Goal: Task Accomplishment & Management: Complete application form

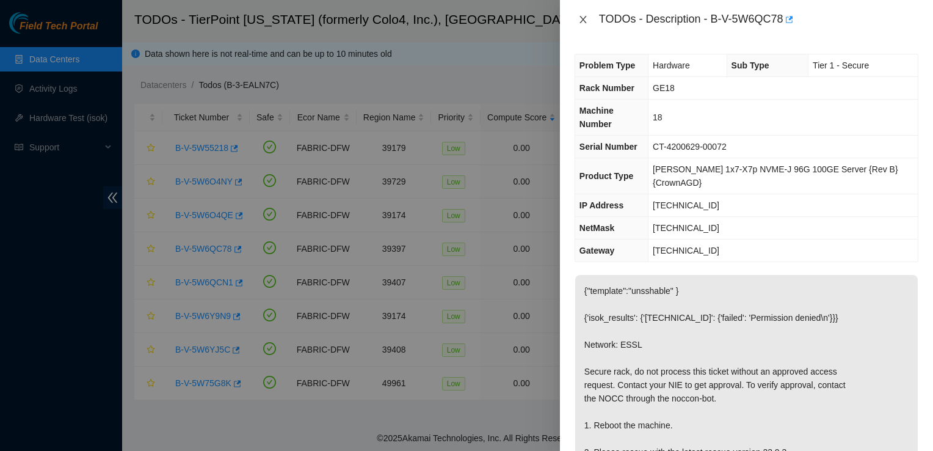
click at [586, 22] on icon "close" at bounding box center [583, 20] width 10 height 10
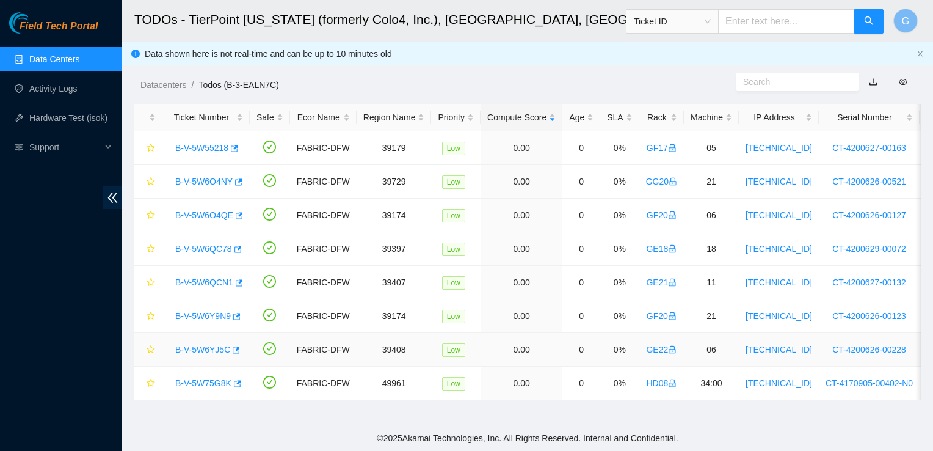
click at [217, 349] on link "B-V-5W6YJ5C" at bounding box center [202, 349] width 55 height 10
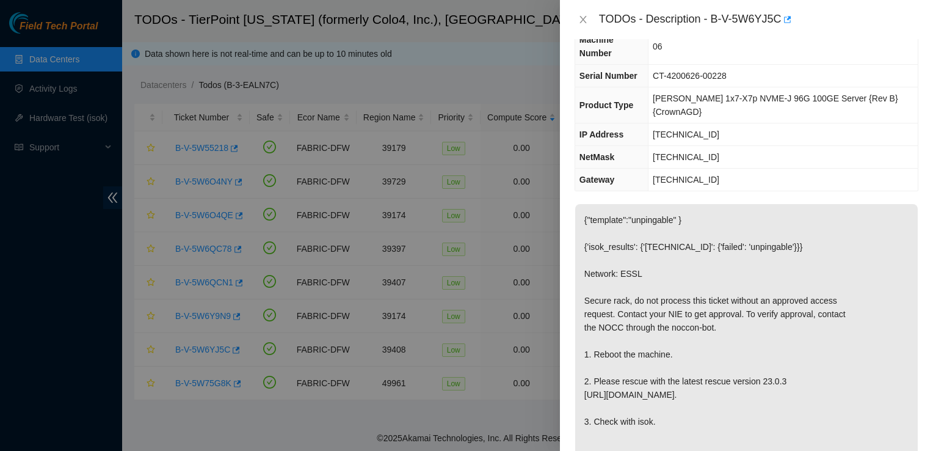
scroll to position [70, 0]
click at [867, 323] on p "{"template":"unpingable" } {'isok_results': {'23.47.59.201': {'failed': 'unping…" at bounding box center [746, 342] width 343 height 274
click at [582, 18] on icon "close" at bounding box center [583, 20] width 10 height 10
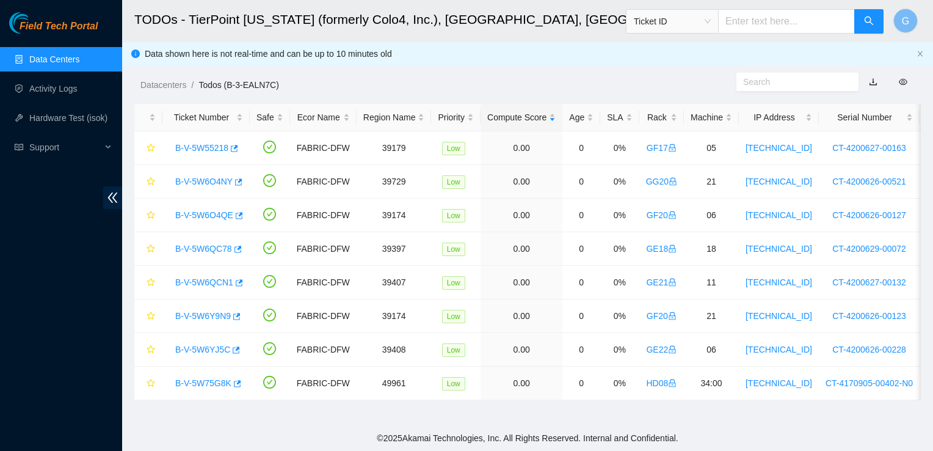
scroll to position [96, 0]
click at [211, 245] on link "B-V-5W6QC78" at bounding box center [203, 249] width 57 height 10
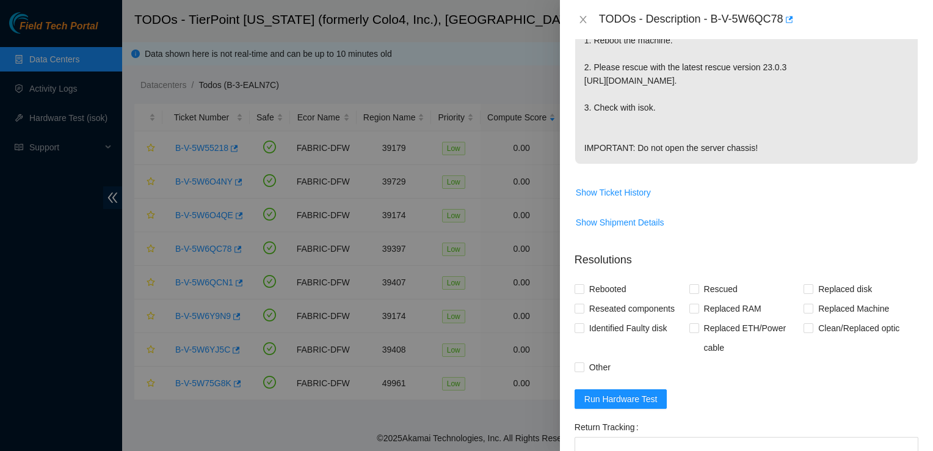
scroll to position [386, 0]
drag, startPoint x: 576, startPoint y: 287, endPoint x: 582, endPoint y: 285, distance: 6.4
click at [582, 285] on input "Rebooted" at bounding box center [579, 287] width 9 height 9
checkbox input "true"
click at [694, 287] on input "Rescued" at bounding box center [693, 287] width 9 height 9
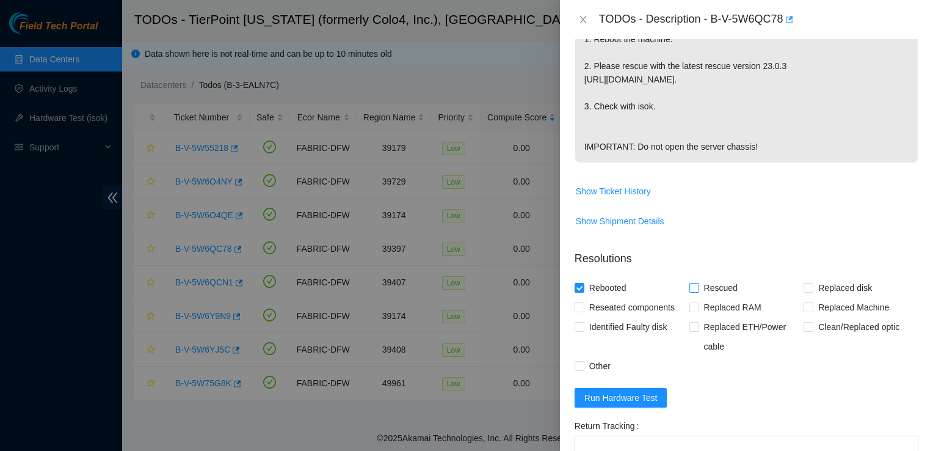
checkbox input "true"
click at [584, 363] on span at bounding box center [580, 366] width 10 height 10
click at [583, 363] on input "Other" at bounding box center [579, 365] width 9 height 9
checkbox input "true"
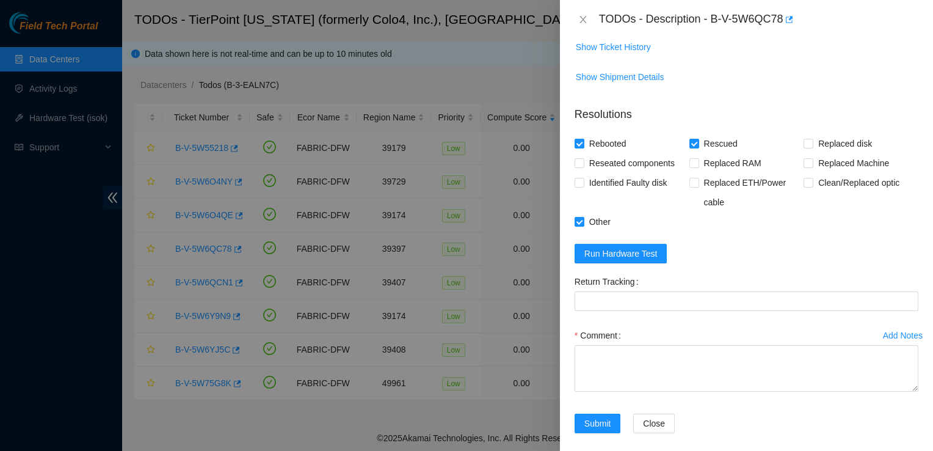
scroll to position [535, 0]
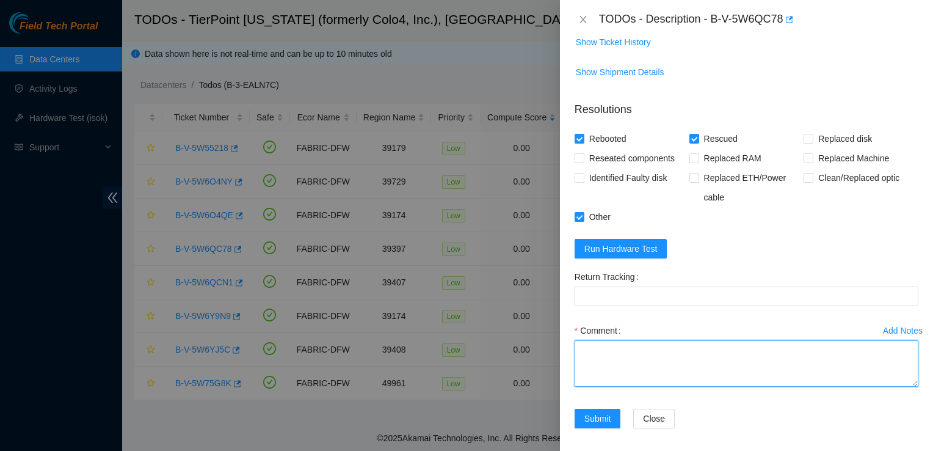
click at [703, 364] on textarea "Comment" at bounding box center [747, 363] width 344 height 46
paste textarea "Contacted nocc to unlock rids. Rebooted machine. Rescued and reconfigured IP. I…"
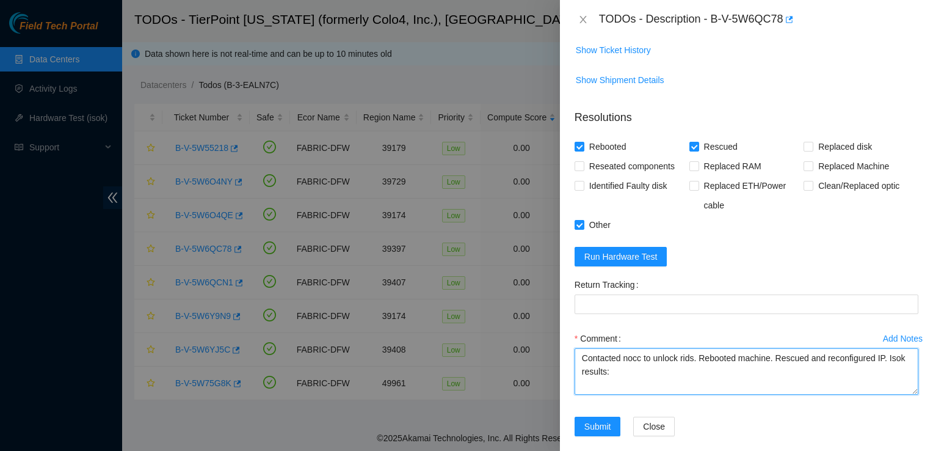
scroll to position [523, 0]
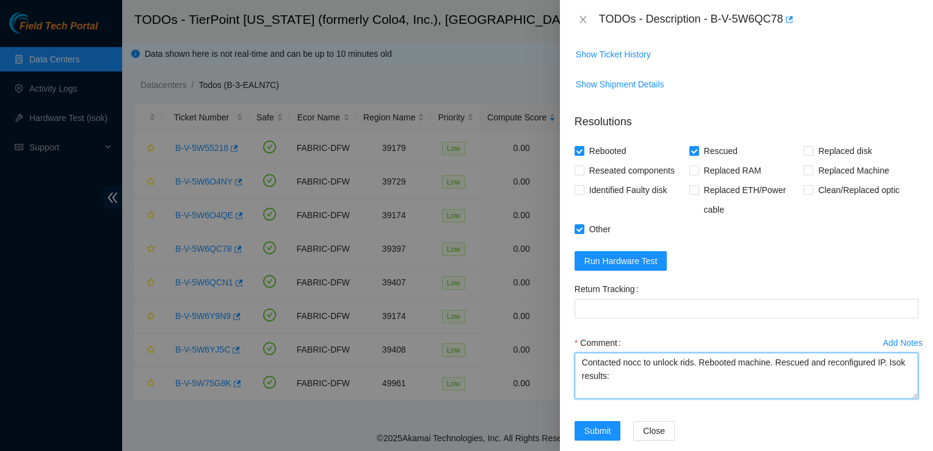
click at [580, 358] on textarea "Contacted nocc to unlock rids. Rebooted machine. Rescued and reconfigured IP. I…" at bounding box center [747, 375] width 344 height 46
click at [604, 363] on textarea "Contacted nocc to unlock rids. Rebooted machine. Rescued and reconfigured IP. I…" at bounding box center [747, 375] width 344 height 46
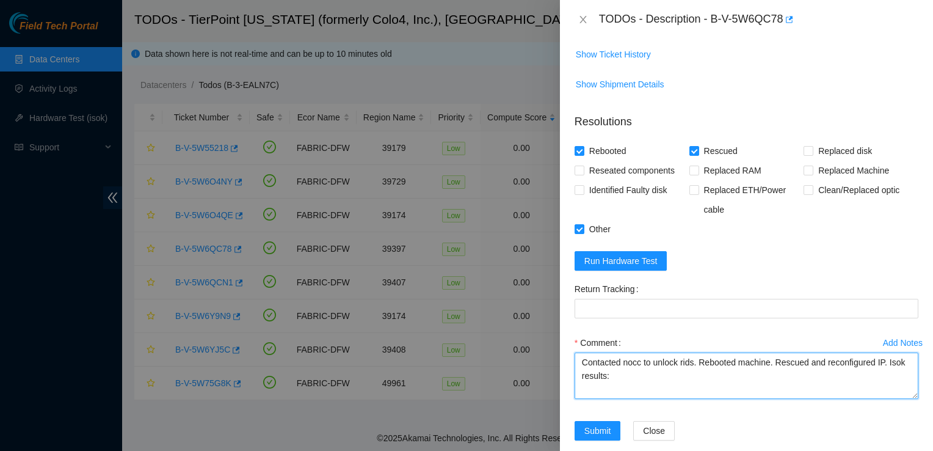
paste textarea "Received approval access. Contacted nocc to unlock rids. Rebooted machine. Resc…"
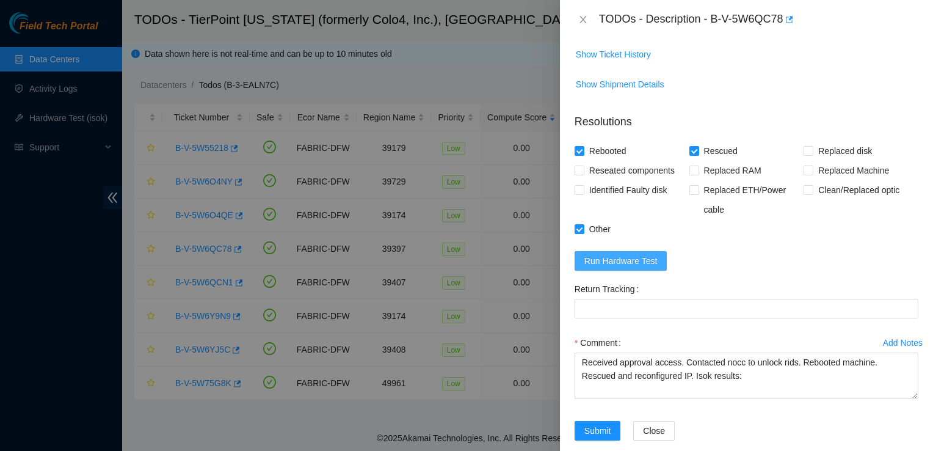
click at [621, 256] on span "Run Hardware Test" at bounding box center [620, 260] width 73 height 13
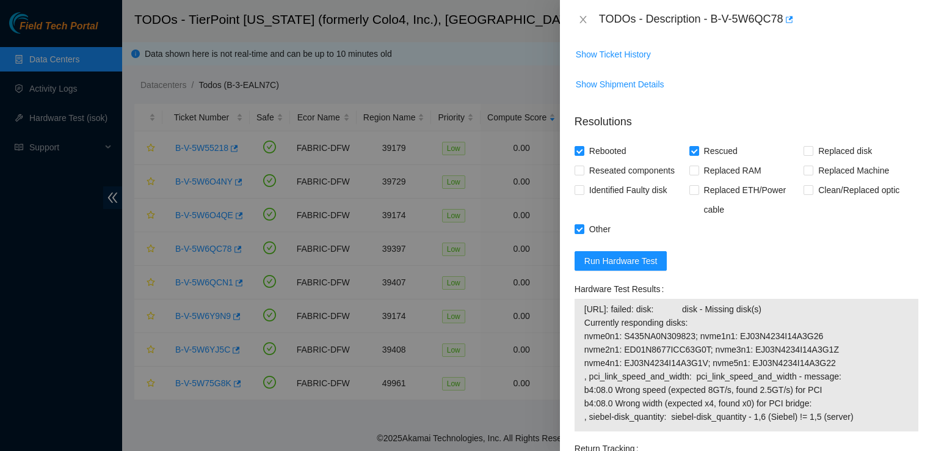
click at [833, 251] on form "Resolutions Rebooted Rescued Replaced disk Reseated components Replaced RAM Rep…" at bounding box center [747, 359] width 344 height 510
drag, startPoint x: 709, startPoint y: 17, endPoint x: 786, endPoint y: 30, distance: 78.0
click at [786, 30] on div "TODOs - Description - B-V-5W6QC78" at bounding box center [746, 19] width 373 height 39
copy div "B-V-5W6QC78"
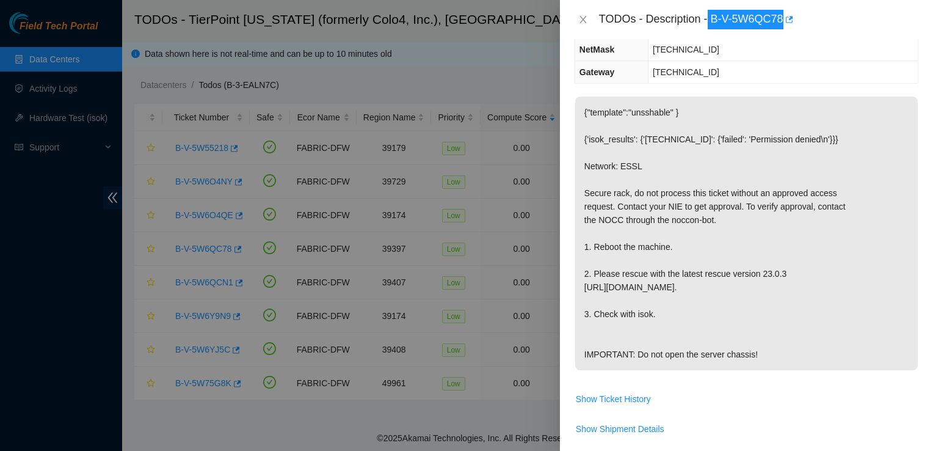
scroll to position [178, 0]
click at [849, 206] on p "{"template":"unsshable" } {'isok_results': {'23.47.59.85': {'failed': 'Permissi…" at bounding box center [746, 233] width 343 height 274
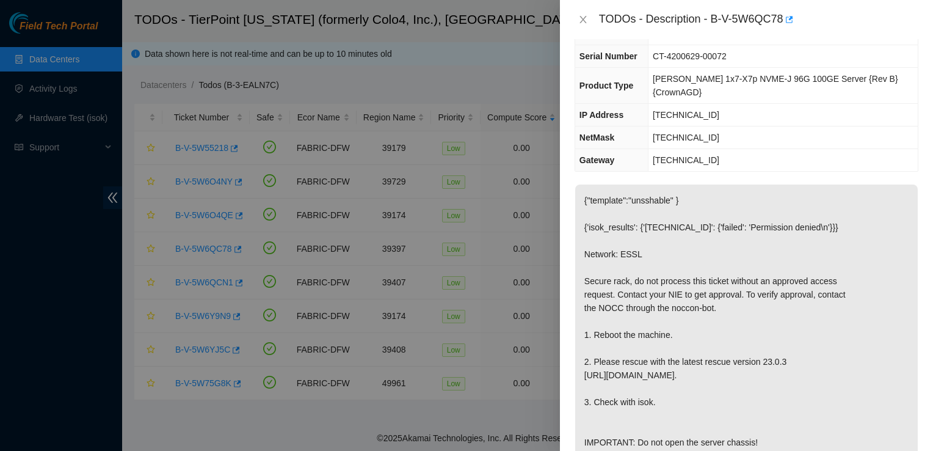
scroll to position [94, 0]
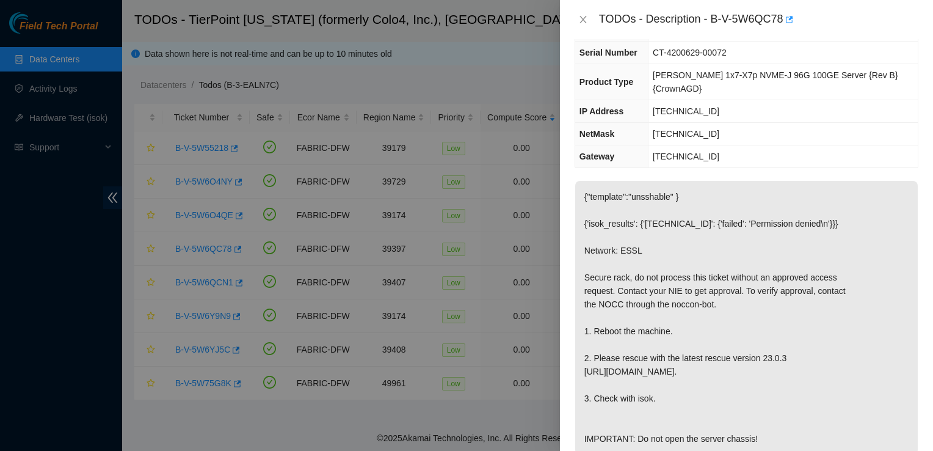
click at [857, 360] on p "{"template":"unsshable" } {'isok_results': {'23.47.59.85': {'failed': 'Permissi…" at bounding box center [746, 318] width 343 height 274
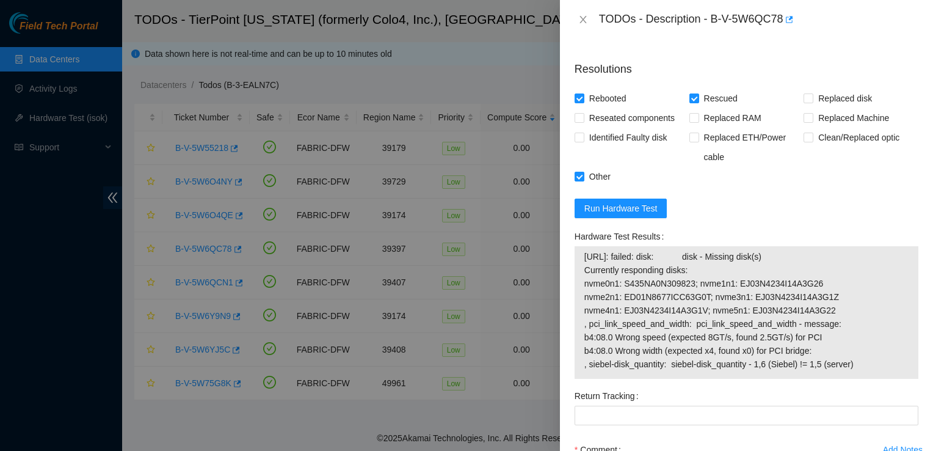
scroll to position [579, 0]
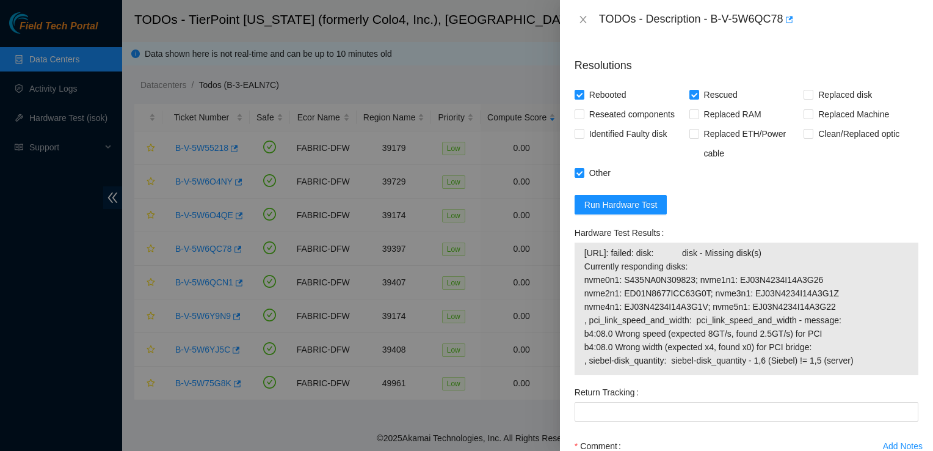
click at [590, 250] on span "23.47.59.85: failed: disk: disk - Missing disk(s) Currently responding disks: n…" at bounding box center [746, 306] width 324 height 121
drag, startPoint x: 583, startPoint y: 252, endPoint x: 863, endPoint y: 372, distance: 304.4
click at [863, 372] on div "23.47.59.85: failed: disk: disk - Missing disk(s) Currently responding disks: n…" at bounding box center [747, 308] width 344 height 132
copy tbody
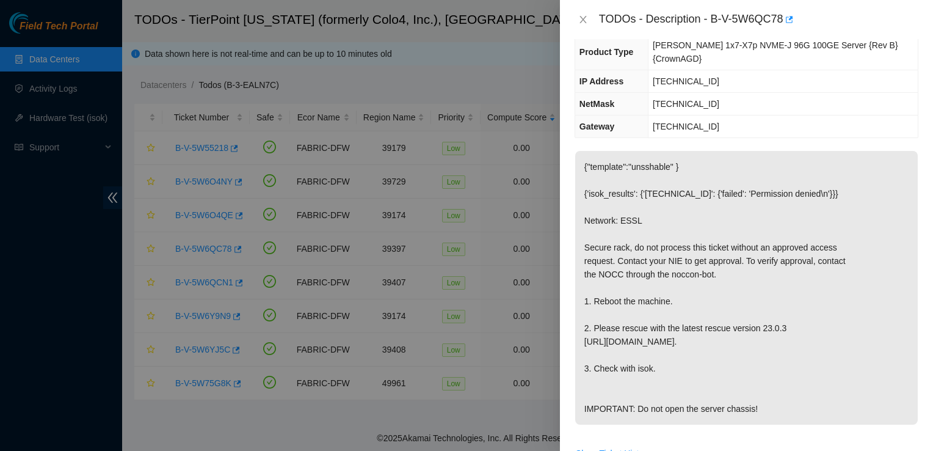
scroll to position [123, 0]
click at [835, 300] on p "{"template":"unsshable" } {'isok_results': {'23.47.59.85': {'failed': 'Permissi…" at bounding box center [746, 288] width 343 height 274
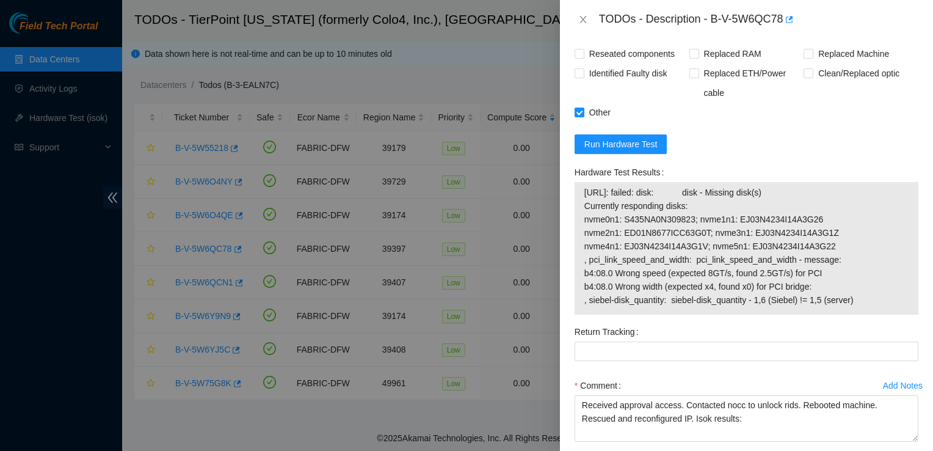
scroll to position [640, 0]
drag, startPoint x: 851, startPoint y: 300, endPoint x: 572, endPoint y: 178, distance: 304.8
click at [572, 178] on div "Hardware Test Results 23.47.59.85: failed: disk: disk - Missing disk(s) Current…" at bounding box center [747, 241] width 354 height 159
copy div "Hardware Test Results 23.47.59.85: failed: disk: disk - Missing disk(s) Current…"
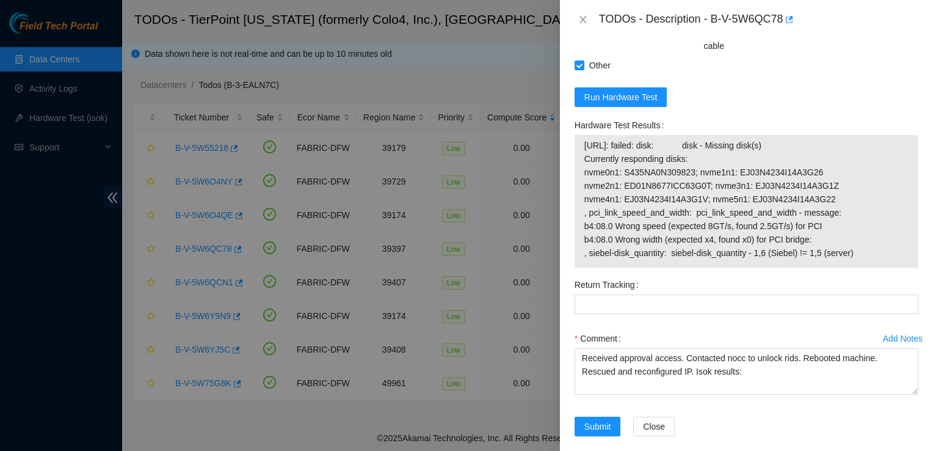
scroll to position [699, 0]
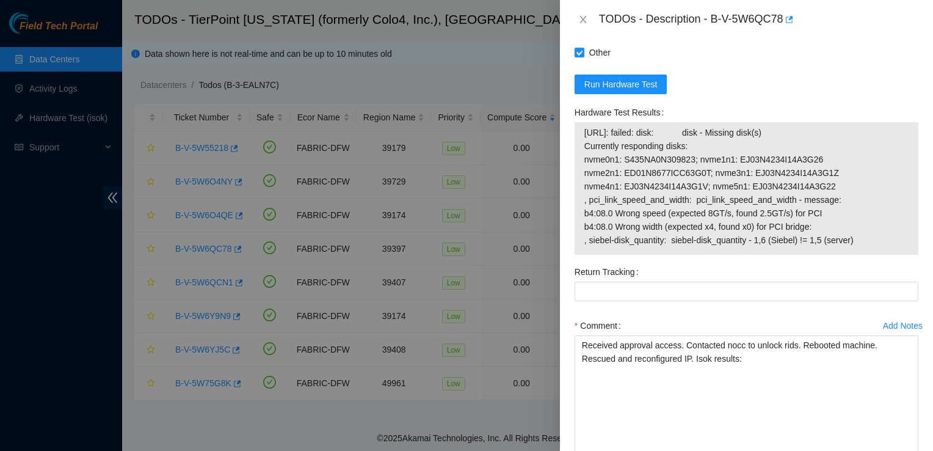
drag, startPoint x: 905, startPoint y: 374, endPoint x: 935, endPoint y: 482, distance: 112.0
click at [932, 450] on html "Field Tech Portal Data Centers Activity Logs Hardware Test (isok) Support TODOs…" at bounding box center [466, 225] width 933 height 451
drag, startPoint x: 935, startPoint y: 482, endPoint x: 753, endPoint y: 366, distance: 214.9
click at [753, 366] on textarea "Received approval access. Contacted nocc to unlock rids. Rebooted machine. Resc…" at bounding box center [747, 412] width 344 height 154
paste textarea "Hardware Test Results 23.47.59.85: failed: disk: disk - Missing disk(s) Current…"
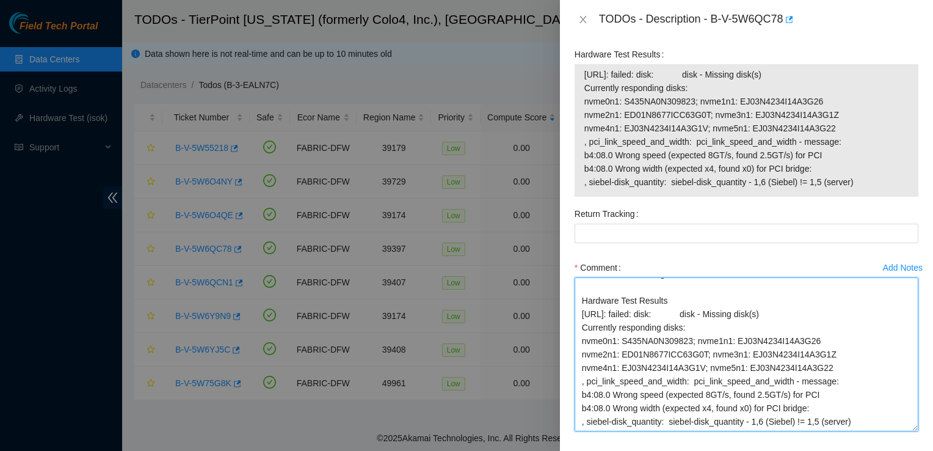
scroll to position [45, 0]
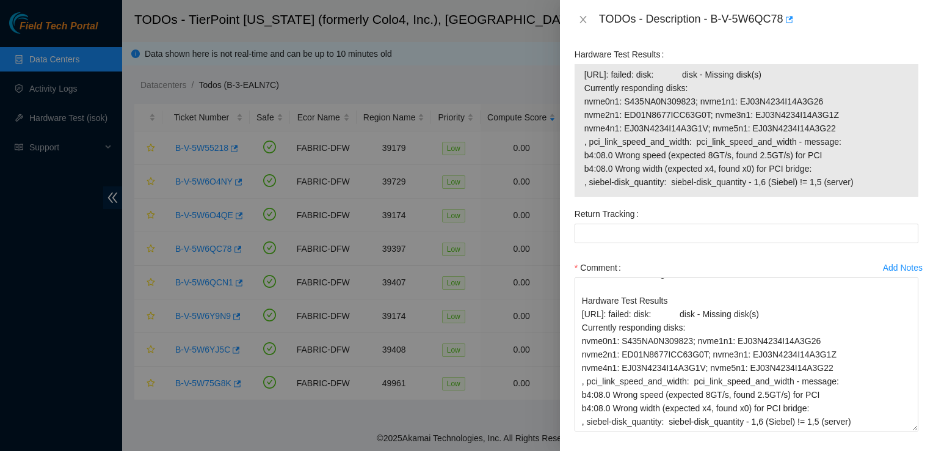
click at [785, 268] on div "Comment" at bounding box center [747, 268] width 344 height 20
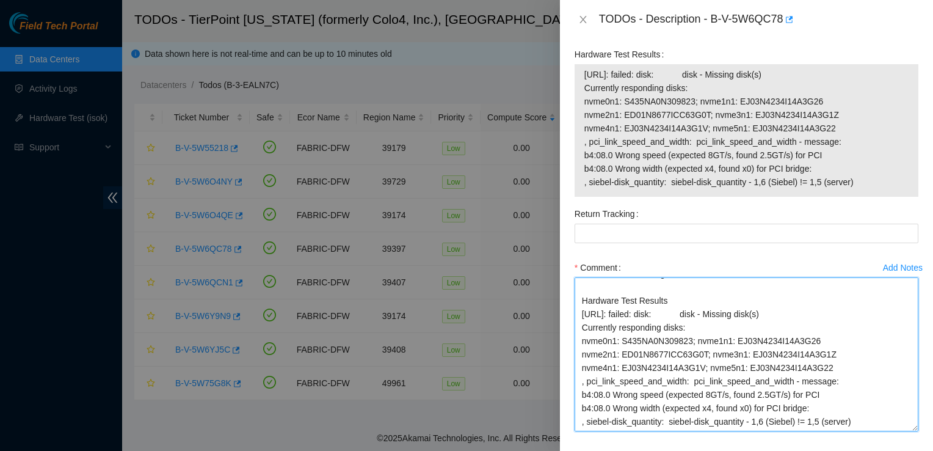
click at [864, 400] on textarea "Received approval access. Contacted nocc to unlock rids. Rebooted machine. Resc…" at bounding box center [747, 354] width 344 height 154
paste textarea "SN: EJ03N4234I14A3G1F is not listed"
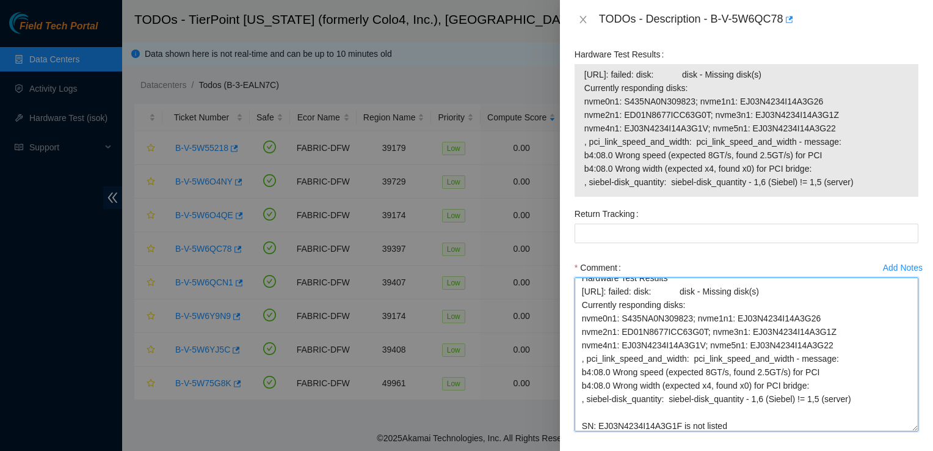
drag, startPoint x: 862, startPoint y: 343, endPoint x: 584, endPoint y: 421, distance: 289.0
click at [584, 421] on textarea "Received approval access. Contacted nocc to unlock rids. Rebooted machine. Resc…" at bounding box center [747, 354] width 344 height 154
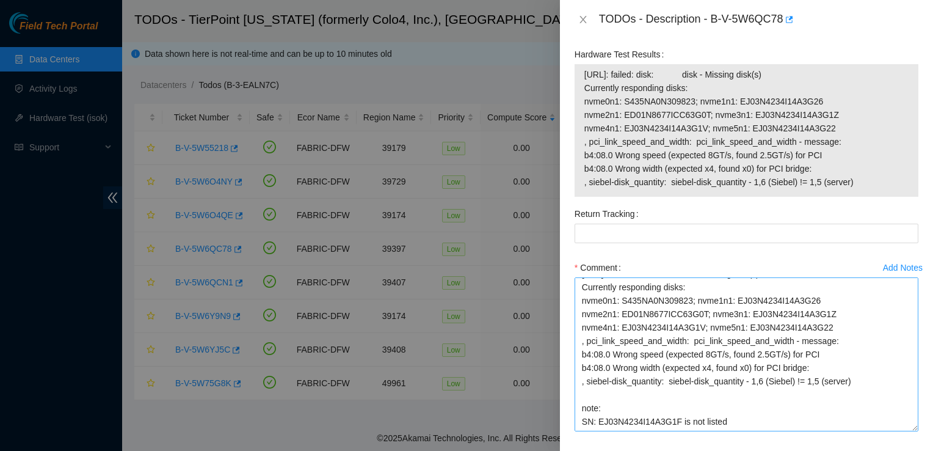
scroll to position [120, 0]
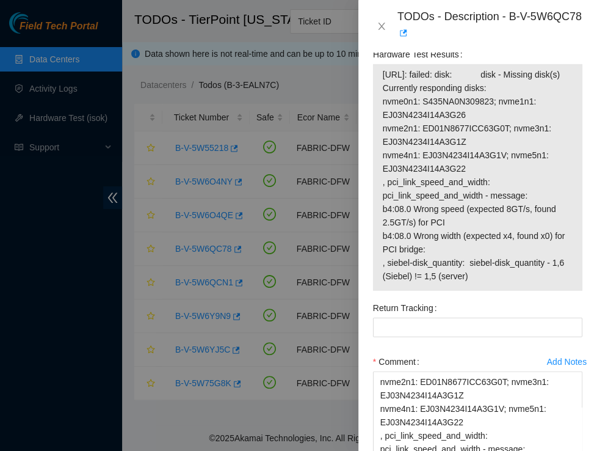
drag, startPoint x: 161, startPoint y: 427, endPoint x: 178, endPoint y: 408, distance: 25.5
click at [178, 408] on div at bounding box center [298, 225] width 597 height 451
drag, startPoint x: 383, startPoint y: 29, endPoint x: 386, endPoint y: 23, distance: 6.6
click at [386, 23] on button "Close" at bounding box center [381, 27] width 17 height 12
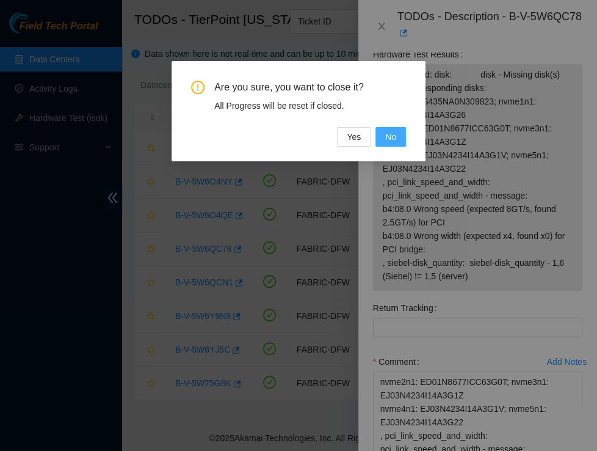
click at [387, 143] on span "No" at bounding box center [390, 136] width 11 height 13
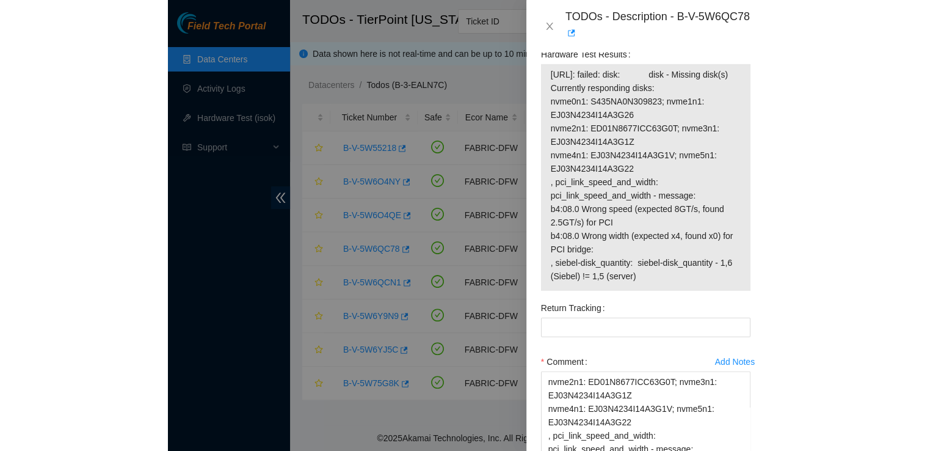
scroll to position [757, 0]
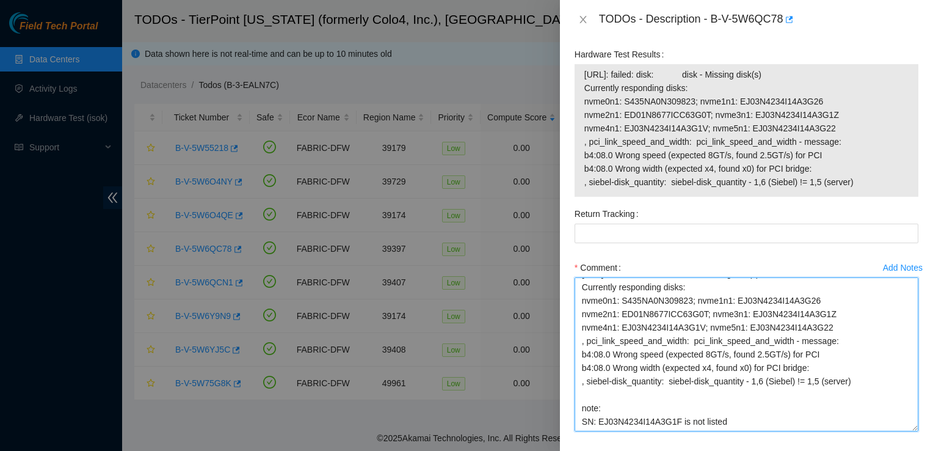
click at [742, 386] on textarea "Received approval access. Contacted nocc to unlock rids. Rebooted machine. Resc…" at bounding box center [747, 354] width 344 height 154
click at [740, 394] on textarea "Received approval access. Contacted nocc to unlock rids. Rebooted machine. Resc…" at bounding box center [747, 354] width 344 height 154
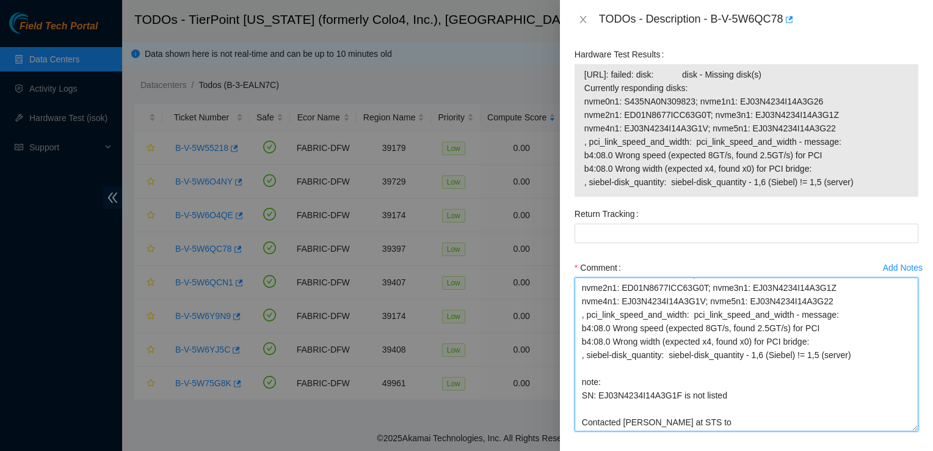
click at [825, 406] on textarea "Received approval access. Contacted nocc to unlock rids. Rebooted machine. Resc…" at bounding box center [747, 354] width 344 height 154
click at [794, 401] on textarea "Received approval access. Contacted nocc to unlock rids. Rebooted machine. Resc…" at bounding box center [747, 354] width 344 height 154
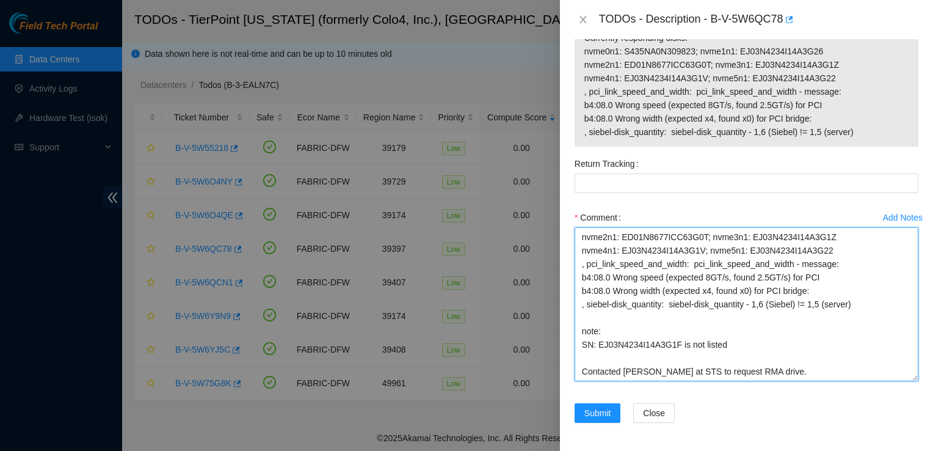
click at [650, 361] on textarea "Received approval access. Contacted nocc to unlock rids. Rebooted machine. Resc…" at bounding box center [747, 304] width 344 height 154
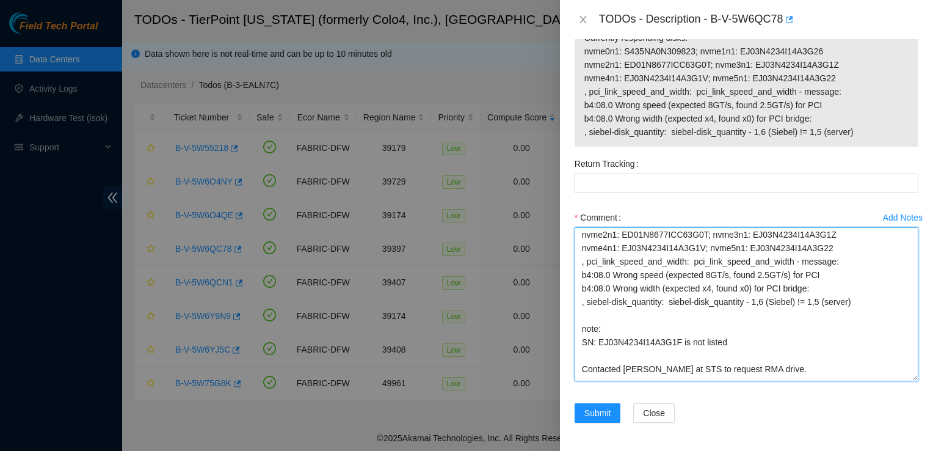
scroll to position [134, 0]
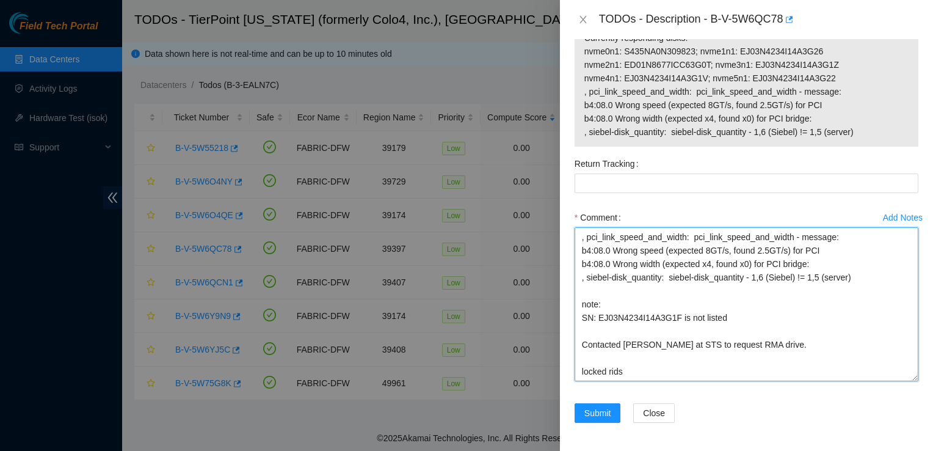
click at [700, 329] on textarea "Received approval access. Contacted nocc to unlock rids. Rebooted machine. Resc…" at bounding box center [747, 304] width 344 height 154
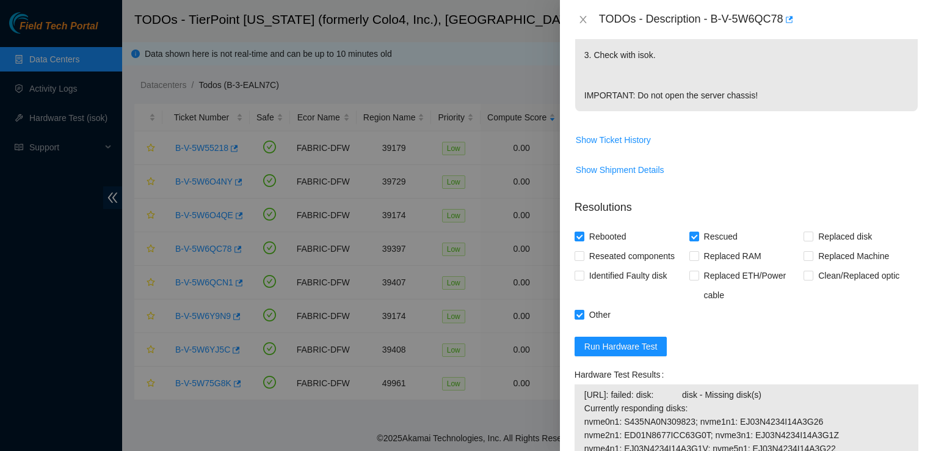
scroll to position [437, 0]
type textarea "Received approval access. Contacted nocc to unlock rids. Rebooted machine. Resc…"
click at [582, 251] on input "Reseated components" at bounding box center [579, 255] width 9 height 9
checkbox input "true"
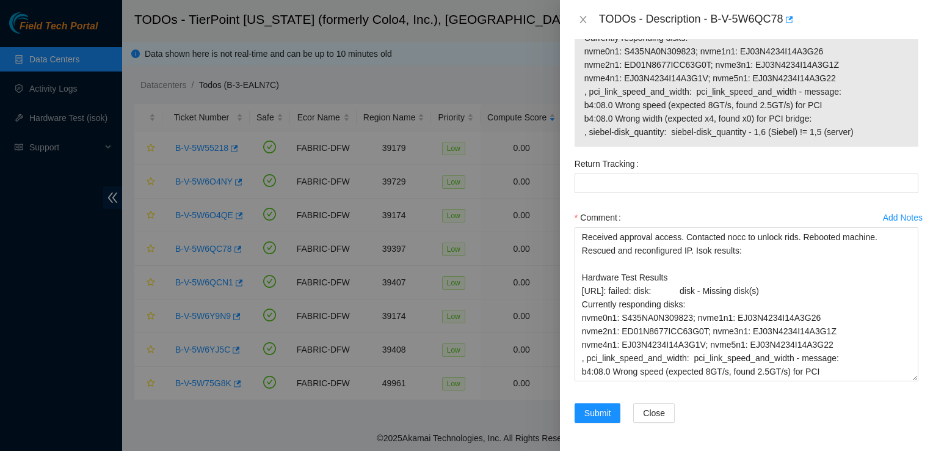
scroll to position [134, 0]
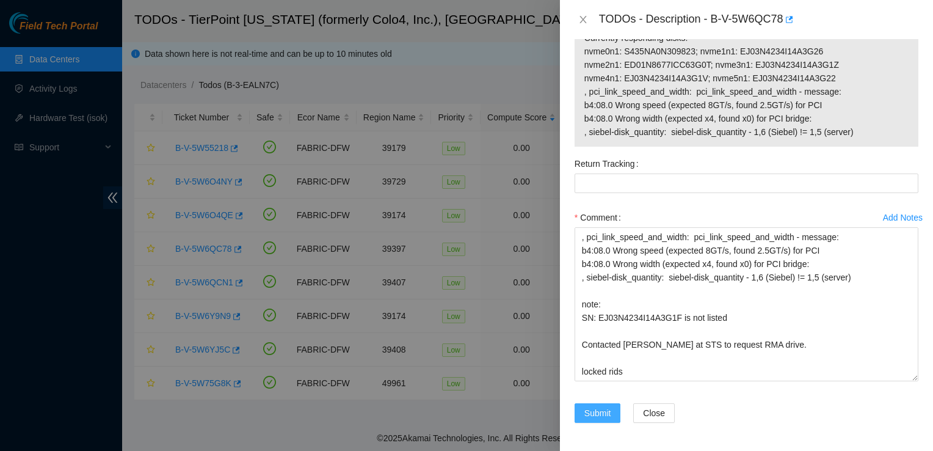
click at [608, 407] on span "Submit" at bounding box center [597, 412] width 27 height 13
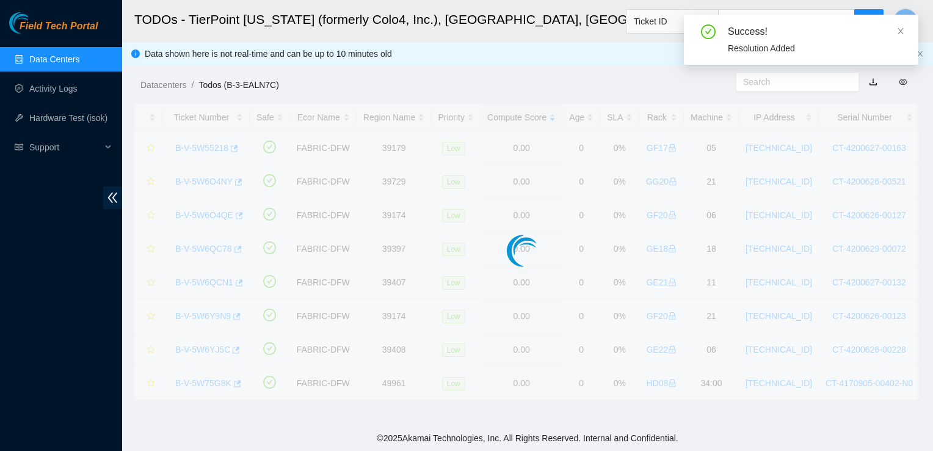
scroll to position [354, 0]
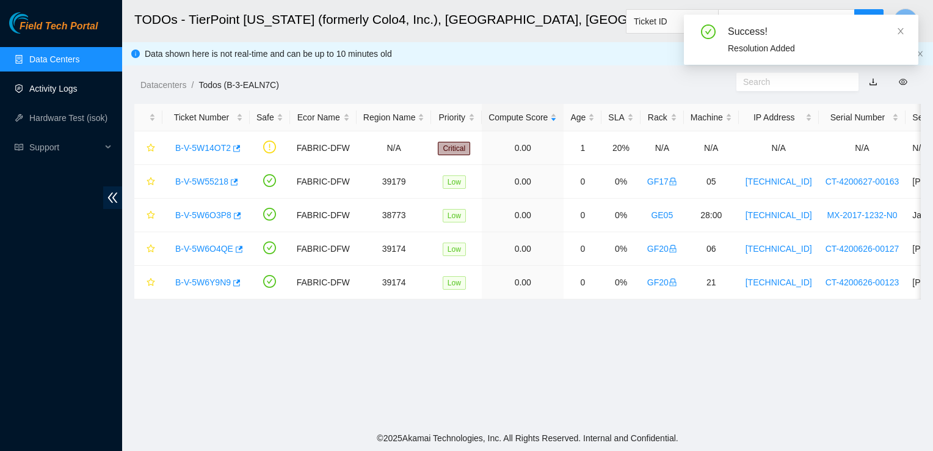
click at [54, 93] on link "Activity Logs" at bounding box center [53, 89] width 48 height 10
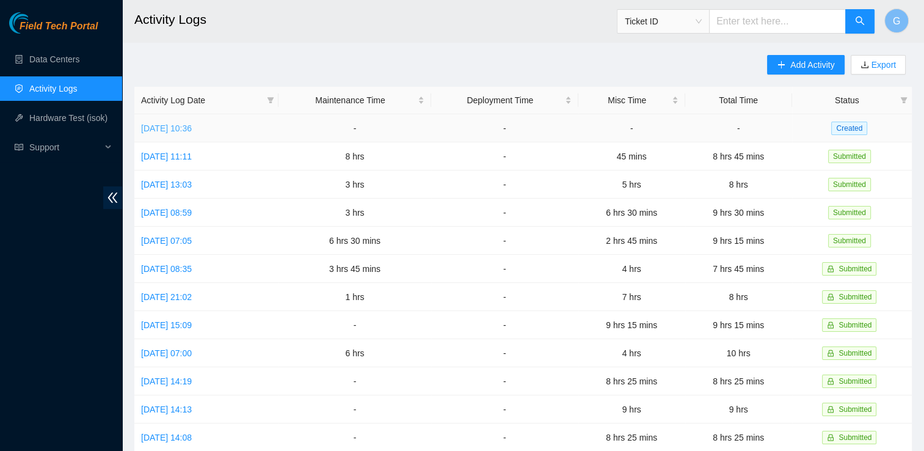
click at [188, 131] on link "[DATE] 10:36" at bounding box center [166, 128] width 51 height 10
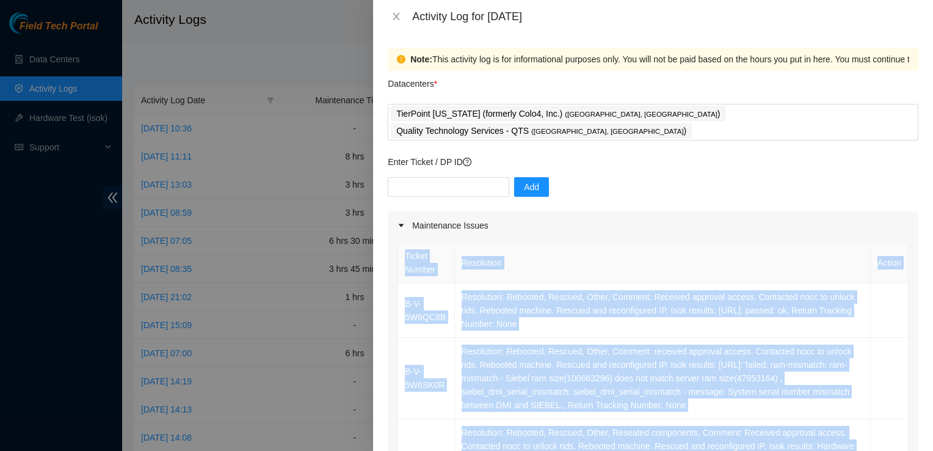
drag, startPoint x: 768, startPoint y: 280, endPoint x: 397, endPoint y: 237, distance: 373.1
click at [397, 242] on div "Ticket Number Resolution Action B-V-5W6QC8B Resolution: Rebooted, Rescued, Othe…" at bounding box center [652, 398] width 511 height 312
copy table "Ticket Number Resolution Action B-V-5W6QC8B Resolution: Rebooted, Rescued, Othe…"
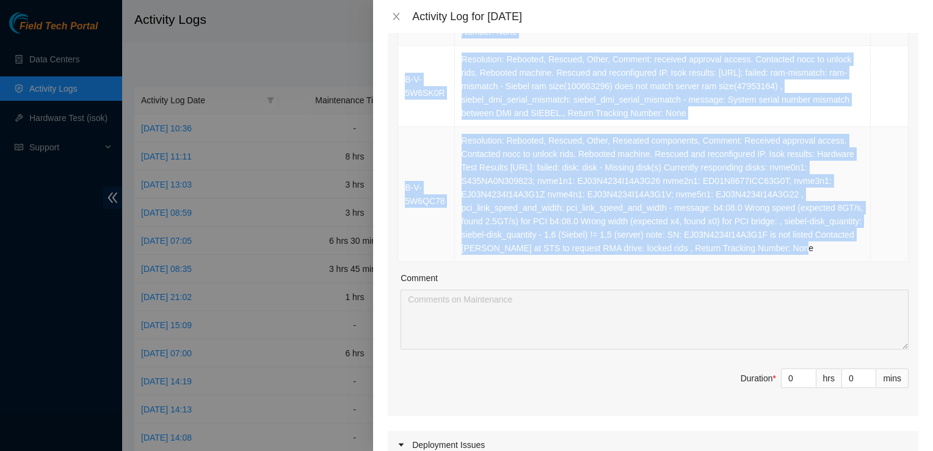
scroll to position [293, 0]
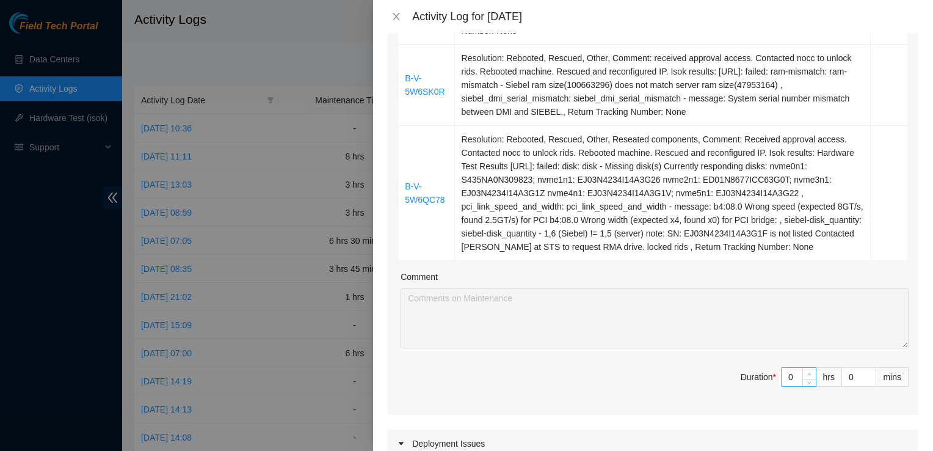
type input "1"
click at [807, 372] on icon "up" at bounding box center [809, 374] width 4 height 4
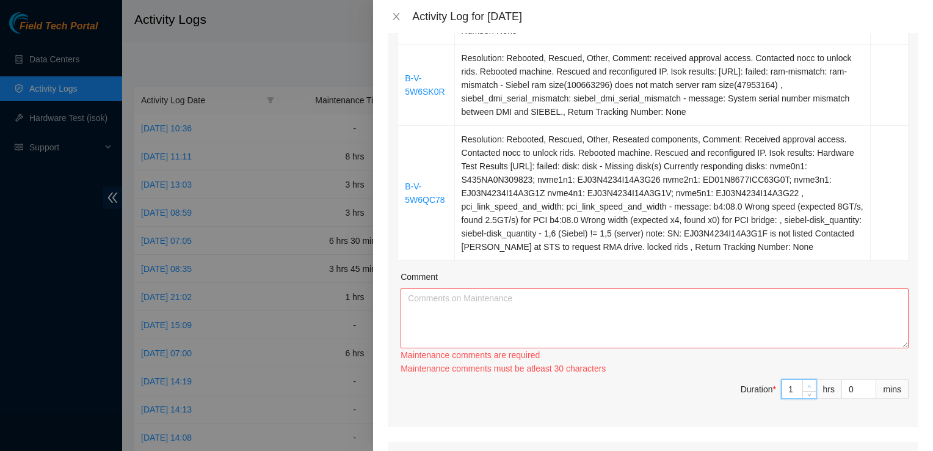
type input "2"
click at [800, 354] on div "Ticket Number Resolution Action B-V-5W6QC8B Resolution: Rebooted, Rescued, Othe…" at bounding box center [653, 186] width 531 height 481
click at [800, 354] on div "Maintenance comments are required Maintenance comments must be atleast 30 chara…" at bounding box center [655, 361] width 508 height 27
type input "1"
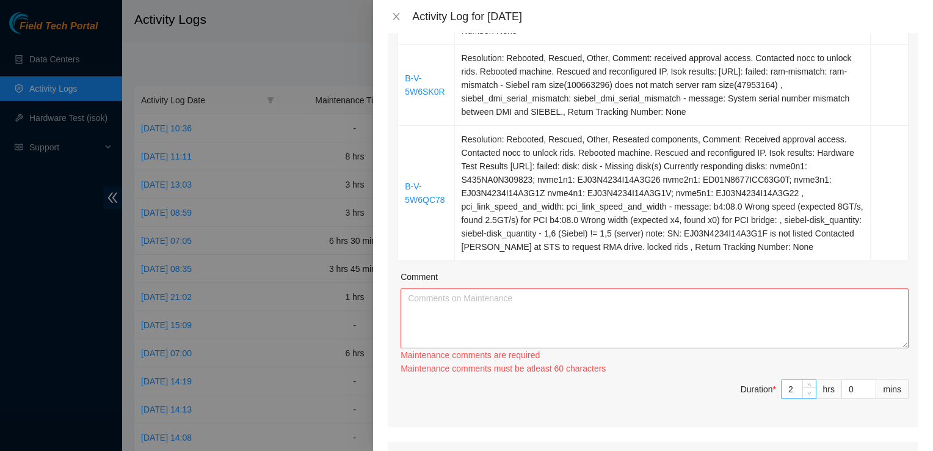
type input "1"
drag, startPoint x: 800, startPoint y: 354, endPoint x: 799, endPoint y: 372, distance: 18.4
click at [802, 387] on span "Decrease Value" at bounding box center [808, 392] width 13 height 11
type input "2"
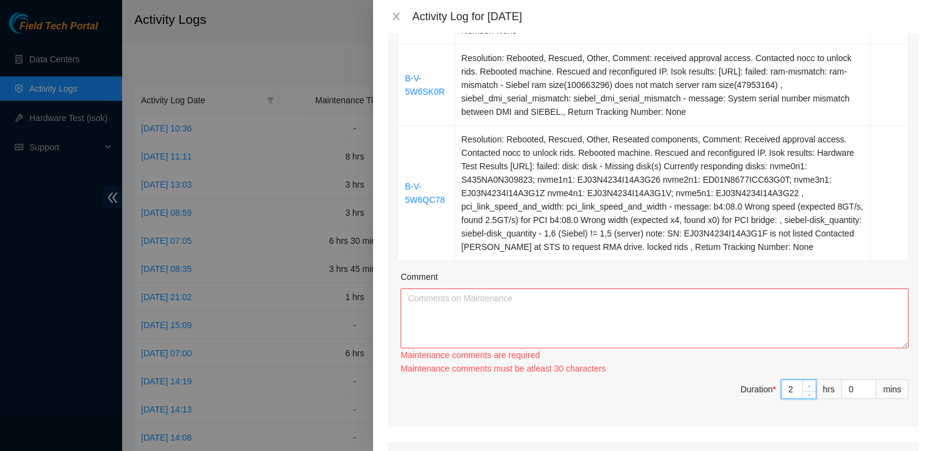
click at [807, 384] on icon "up" at bounding box center [809, 386] width 4 height 4
type input "3"
click at [802, 380] on div at bounding box center [808, 389] width 13 height 18
type input "2"
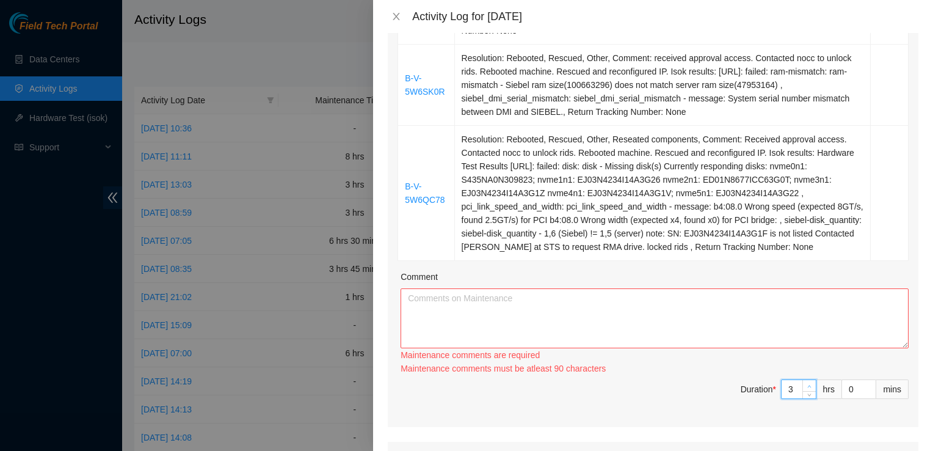
type input "2"
click at [806, 391] on span "down" at bounding box center [809, 394] width 7 height 7
type input "3"
click at [807, 384] on icon "up" at bounding box center [809, 386] width 4 height 4
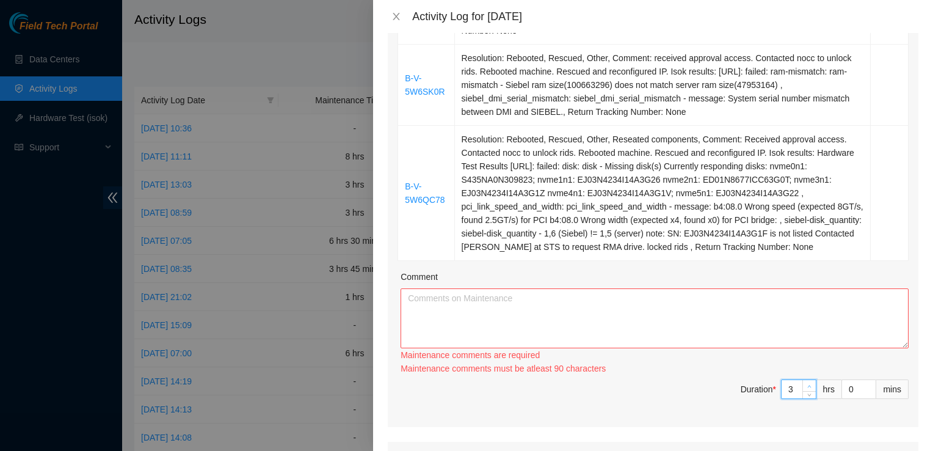
type input "4"
click at [807, 384] on icon "up" at bounding box center [809, 386] width 4 height 4
type input "5"
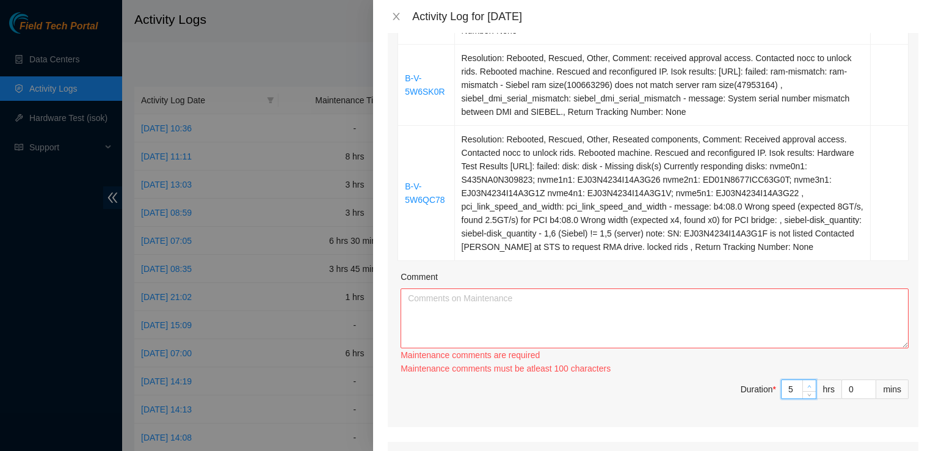
click at [807, 384] on icon "up" at bounding box center [809, 386] width 4 height 4
type input "6"
click at [807, 384] on icon "up" at bounding box center [809, 386] width 4 height 4
type input "7"
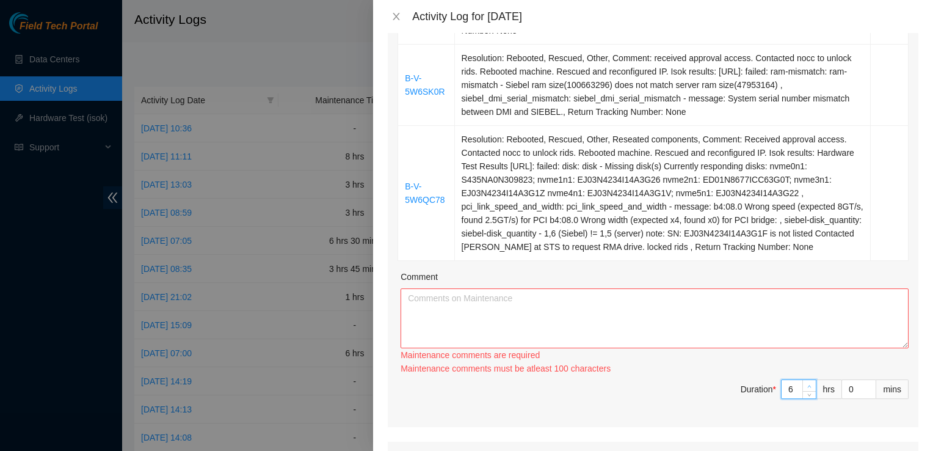
type input "7"
click at [807, 384] on icon "up" at bounding box center [809, 386] width 4 height 4
type input "8"
click at [807, 384] on icon "up" at bounding box center [809, 386] width 4 height 4
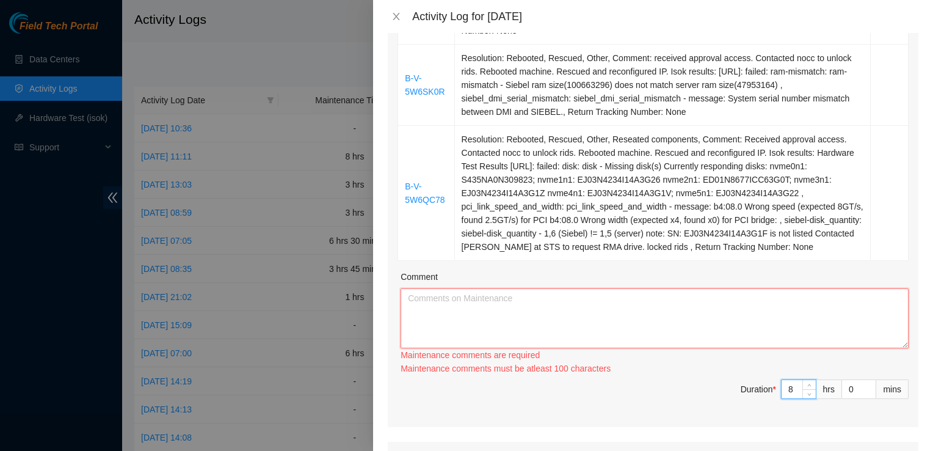
drag, startPoint x: 674, startPoint y: 300, endPoint x: 662, endPoint y: 288, distance: 17.3
click at [662, 288] on textarea "Comment" at bounding box center [655, 318] width 508 height 60
paste textarea "Ticket Number Resolution Action B-V-5W6QC8B Resolution: Rebooted, Rescued, Othe…"
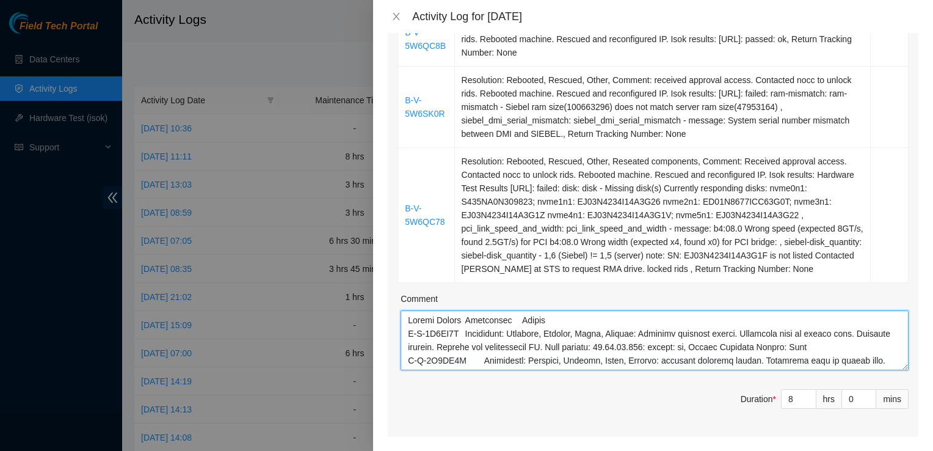
scroll to position [271, 0]
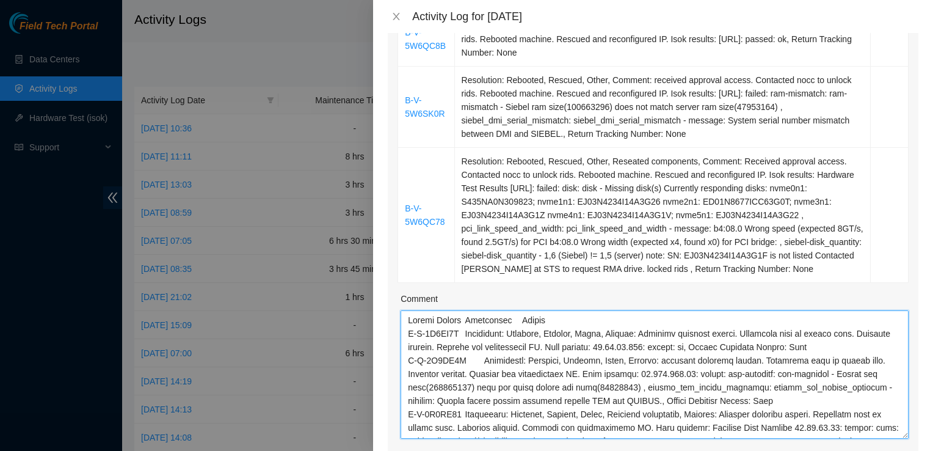
drag, startPoint x: 896, startPoint y: 347, endPoint x: 910, endPoint y: 416, distance: 70.4
click at [910, 416] on div "Note: This activity log is for informational purposes only. You will not be pai…" at bounding box center [653, 242] width 560 height 418
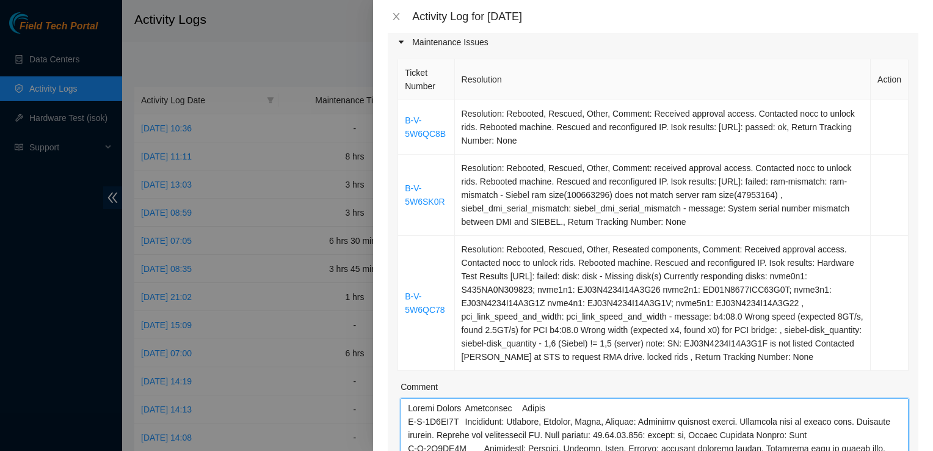
scroll to position [186, 0]
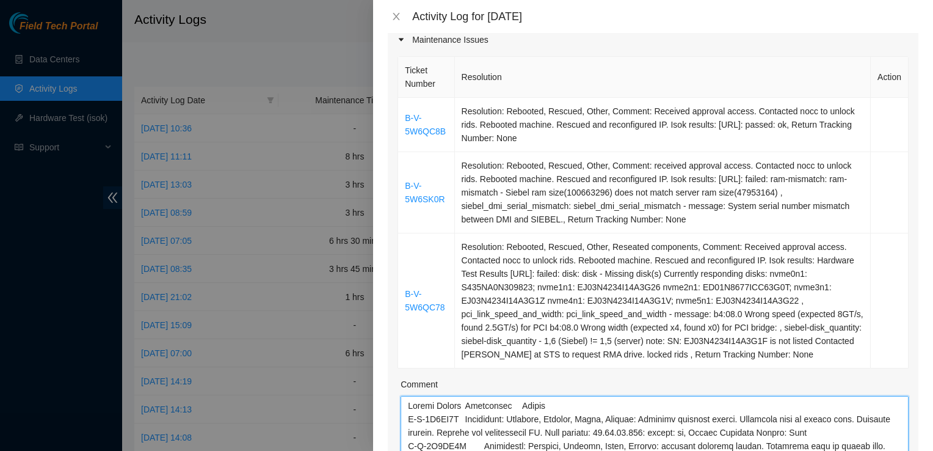
drag, startPoint x: 567, startPoint y: 387, endPoint x: 404, endPoint y: 382, distance: 163.1
click at [404, 396] on textarea "Comment" at bounding box center [655, 460] width 508 height 128
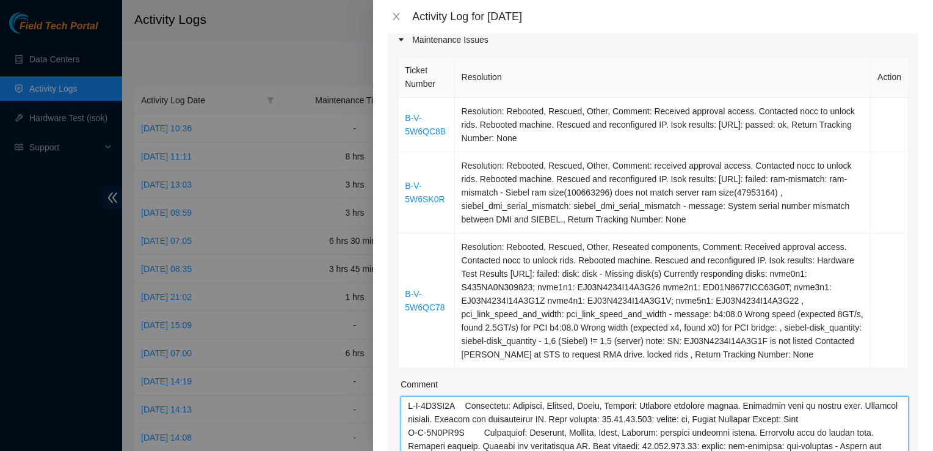
click at [506, 426] on textarea "Comment" at bounding box center [655, 460] width 508 height 128
click at [479, 396] on textarea "Comment" at bounding box center [655, 460] width 508 height 128
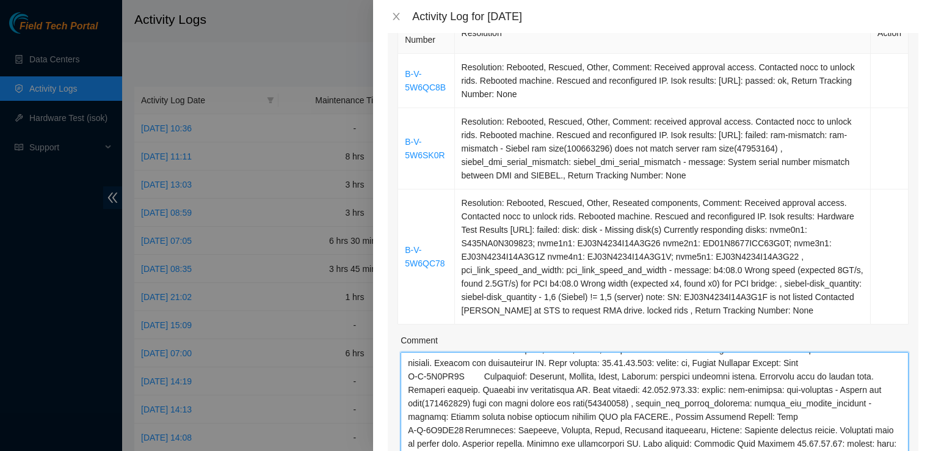
scroll to position [15, 0]
click at [794, 392] on textarea "Comment" at bounding box center [655, 416] width 508 height 128
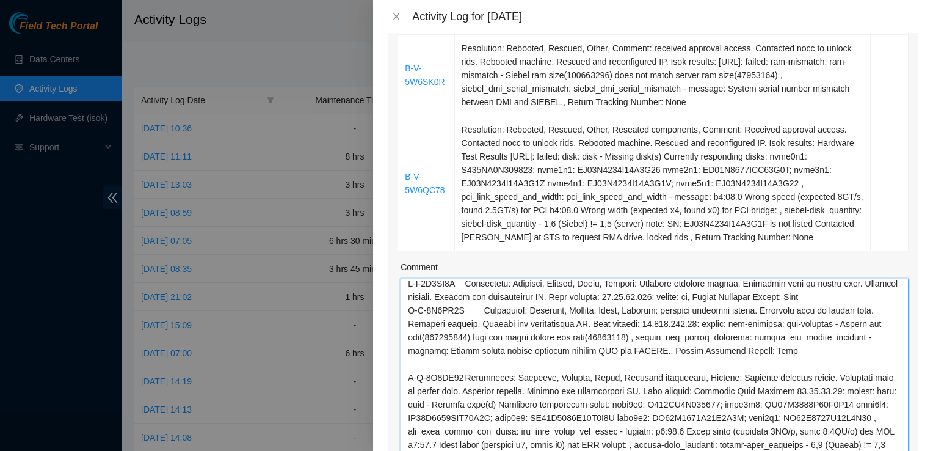
scroll to position [0, 0]
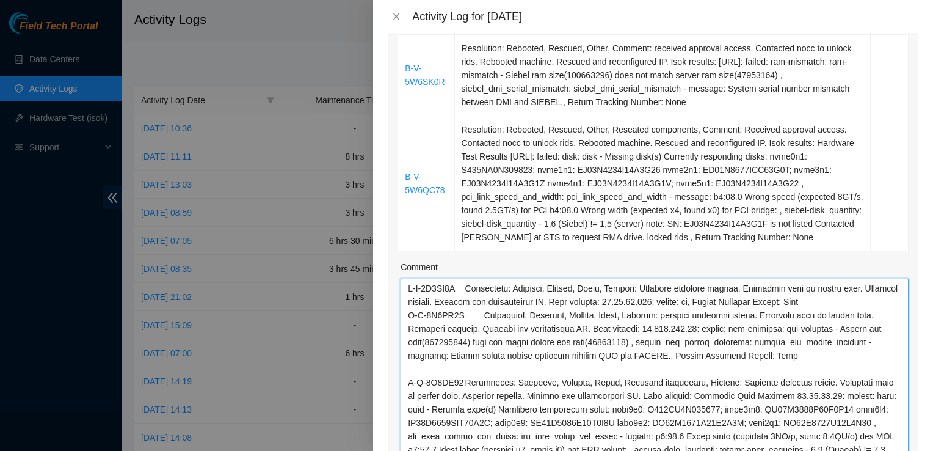
drag, startPoint x: 895, startPoint y: 385, endPoint x: 926, endPoint y: 482, distance: 101.2
click at [926, 450] on html "Field Tech Portal Data Centers Activity Logs Hardware Test (isok) Support Activ…" at bounding box center [466, 225] width 933 height 451
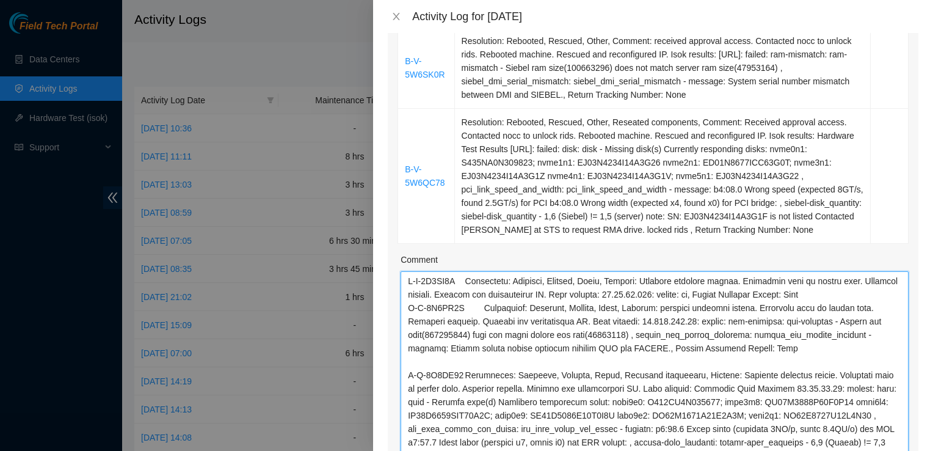
scroll to position [310, 0]
click at [865, 280] on textarea "Comment" at bounding box center [655, 383] width 508 height 224
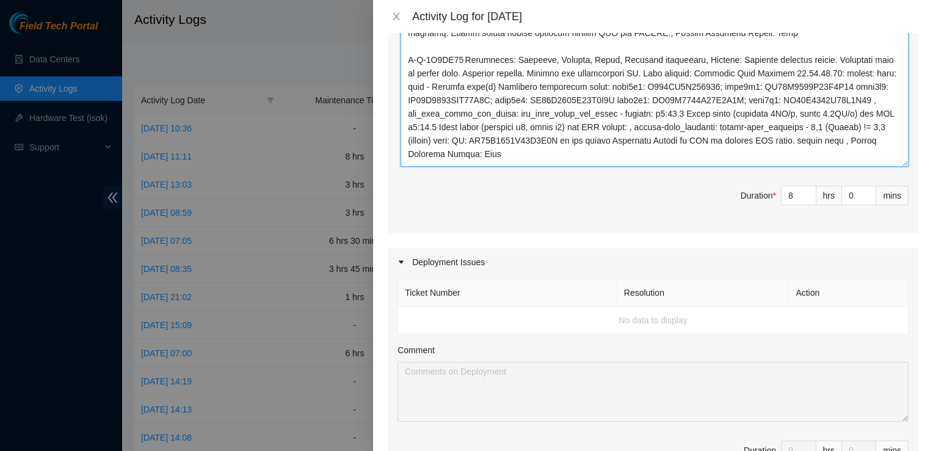
scroll to position [642, 0]
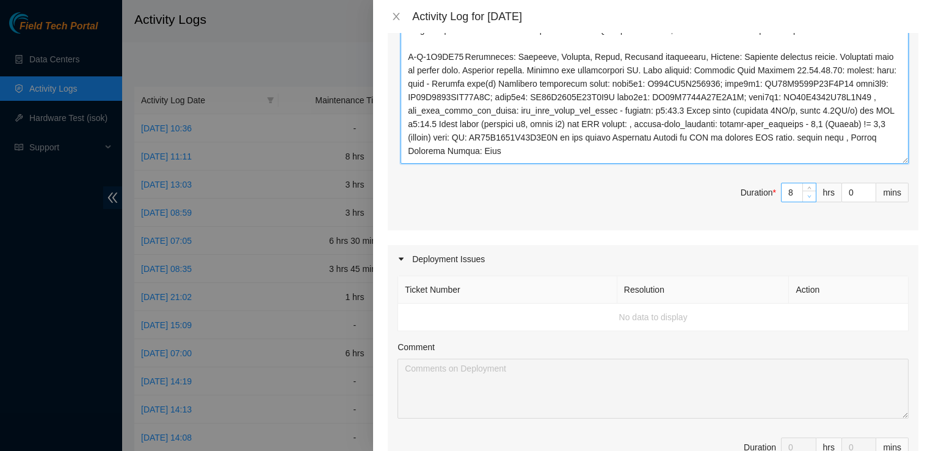
type textarea "B-V-5W6QC8B Resolution: Rebooted, Rescued, Other, Comment: Received approval ac…"
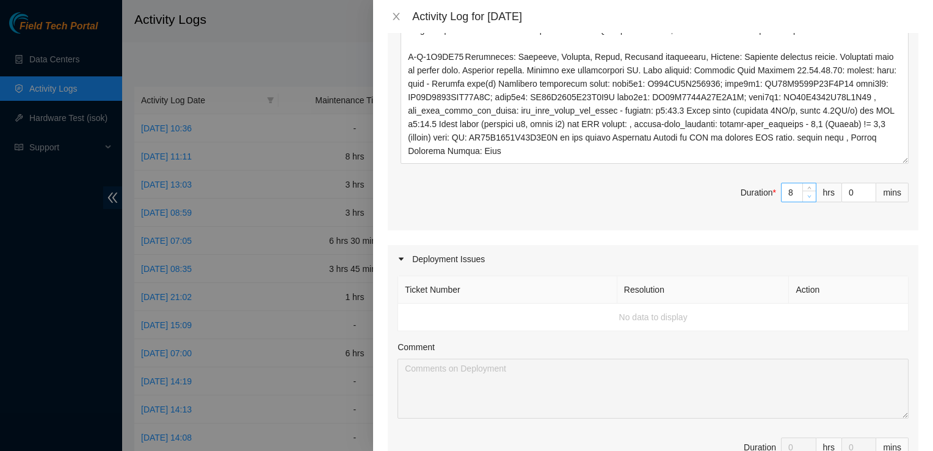
type input "7"
click at [806, 193] on span "down" at bounding box center [809, 196] width 7 height 7
click at [844, 183] on input "0" at bounding box center [859, 192] width 34 height 18
type input "3"
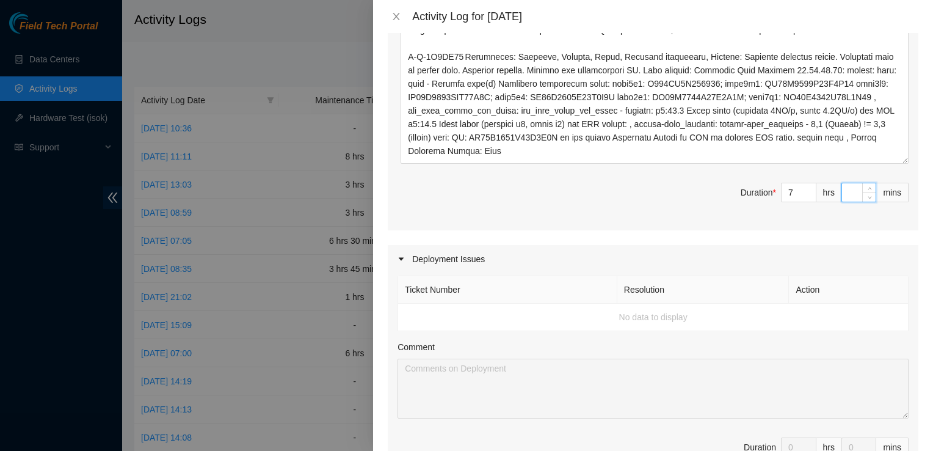
type input "3"
type input "30"
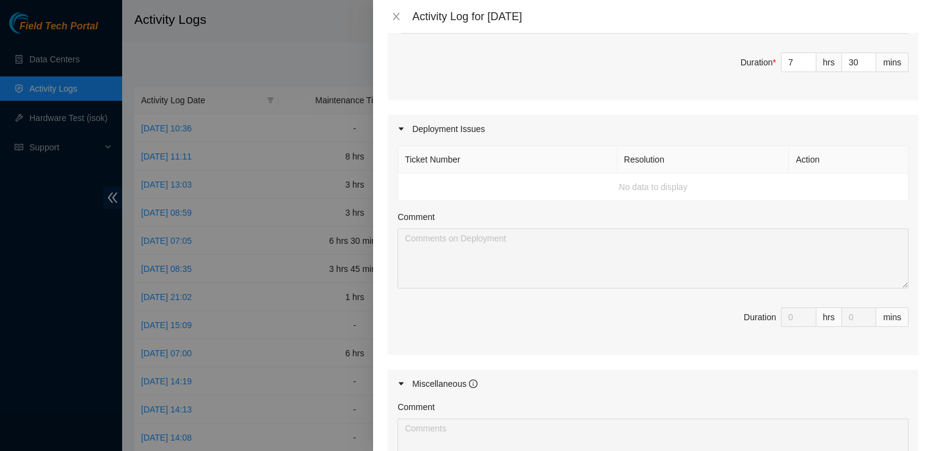
scroll to position [772, 0]
click at [756, 247] on div "Ticket Number Resolution Action No data to display Comment Duration 0 hrs 0 mins" at bounding box center [653, 248] width 531 height 212
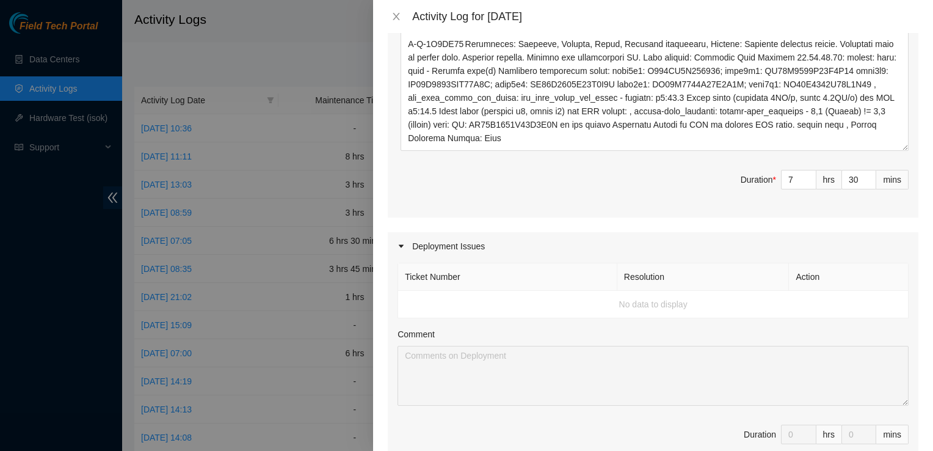
scroll to position [645, 0]
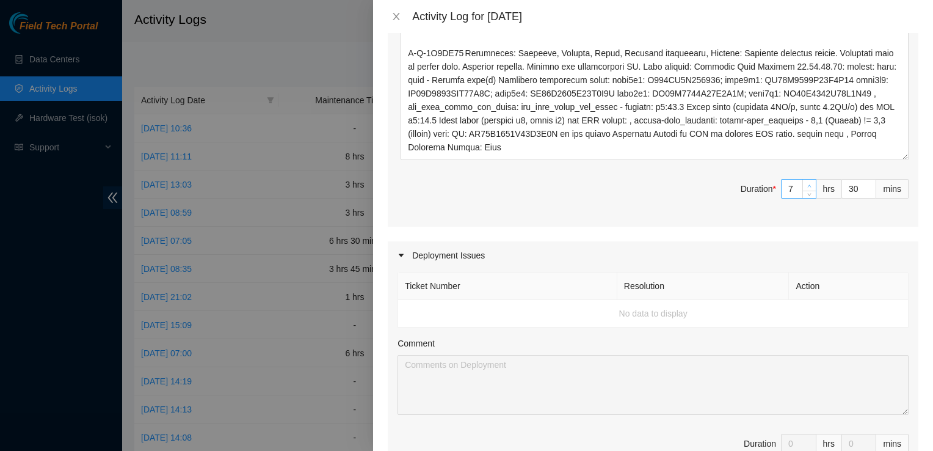
type input "8"
click at [808, 184] on icon "up" at bounding box center [810, 185] width 4 height 2
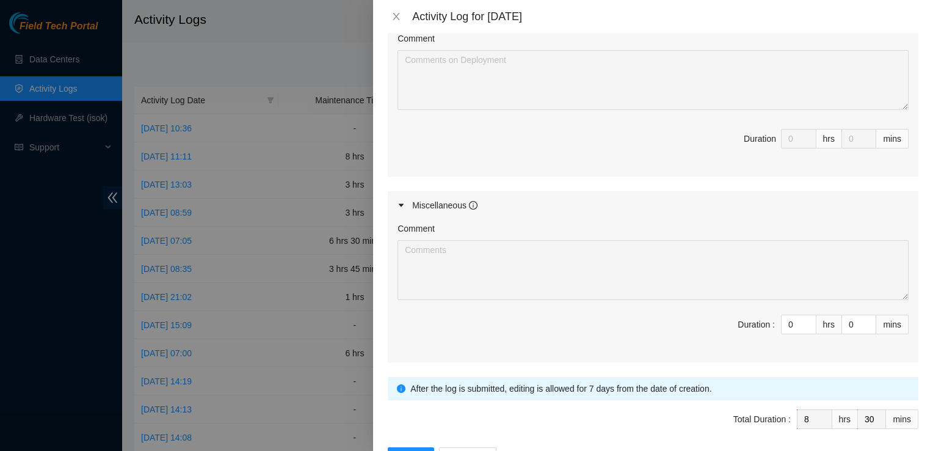
scroll to position [974, 0]
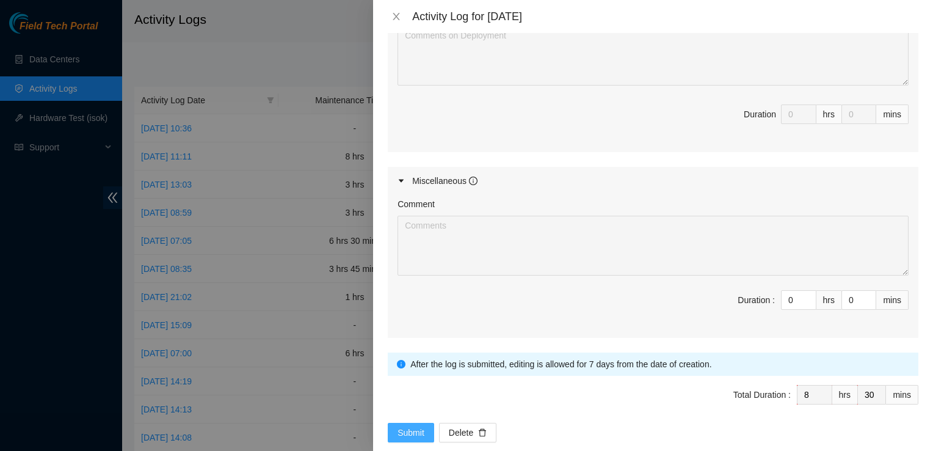
click at [415, 426] on span "Submit" at bounding box center [410, 432] width 27 height 13
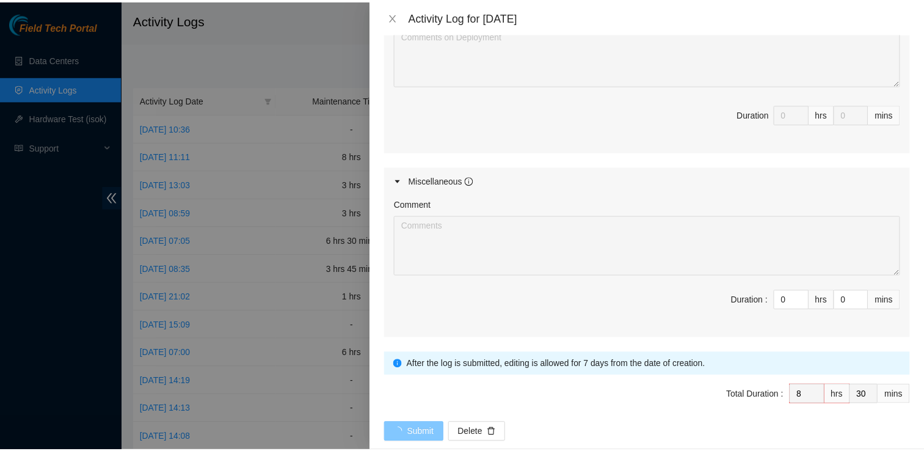
scroll to position [0, 0]
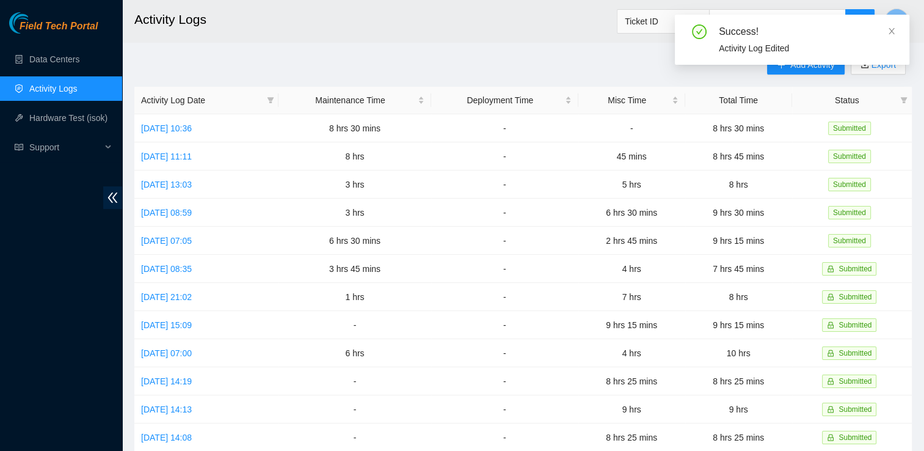
click at [487, 38] on h2 "Activity Logs" at bounding box center [449, 19] width 630 height 39
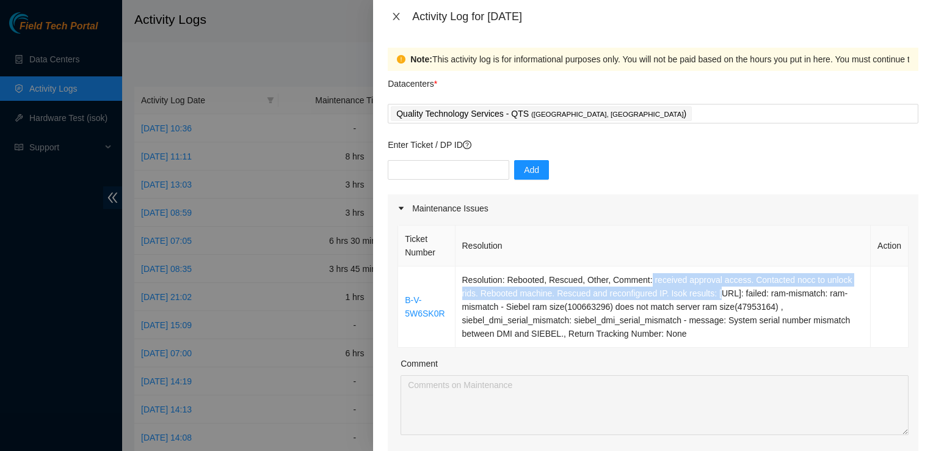
click at [397, 20] on icon "close" at bounding box center [396, 17] width 10 height 10
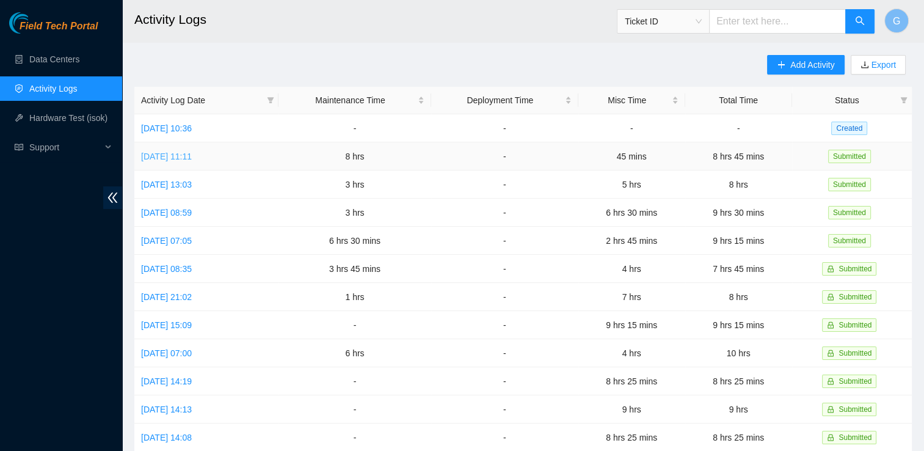
click at [192, 158] on link "[DATE] 11:11" at bounding box center [166, 156] width 51 height 10
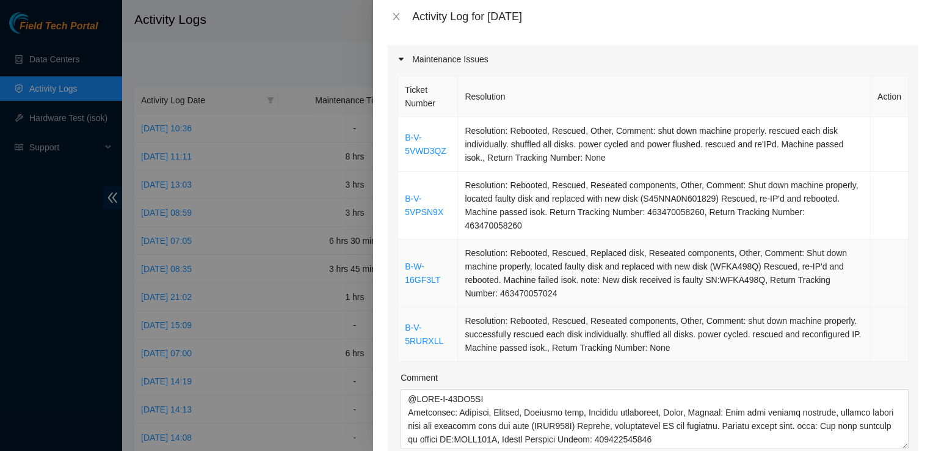
scroll to position [167, 0]
click at [398, 21] on icon "close" at bounding box center [396, 17] width 10 height 10
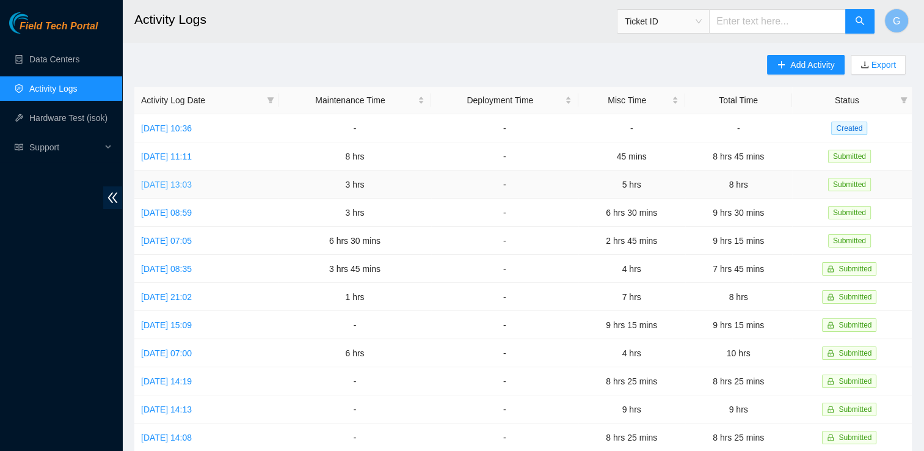
click at [179, 182] on link "[DATE] 13:03" at bounding box center [166, 185] width 51 height 10
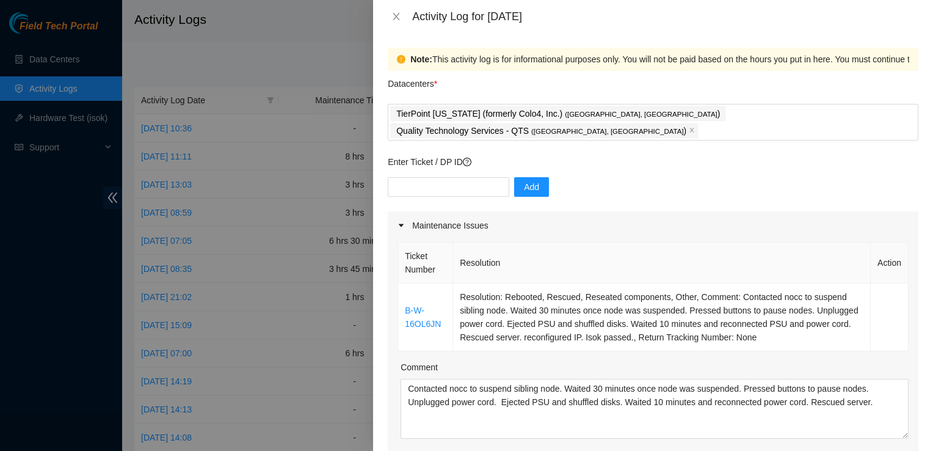
click at [69, 90] on div at bounding box center [466, 225] width 933 height 451
click at [388, 11] on button "Close" at bounding box center [396, 17] width 17 height 12
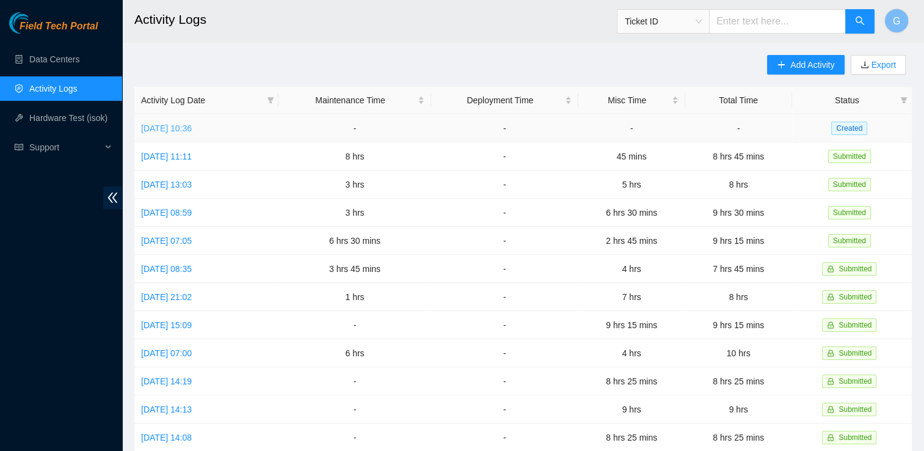
click at [192, 128] on link "[DATE] 10:36" at bounding box center [166, 128] width 51 height 10
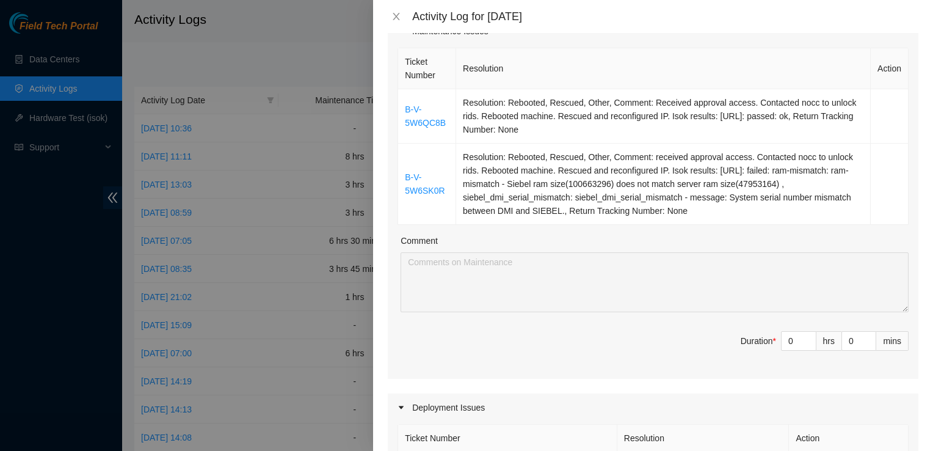
scroll to position [193, 0]
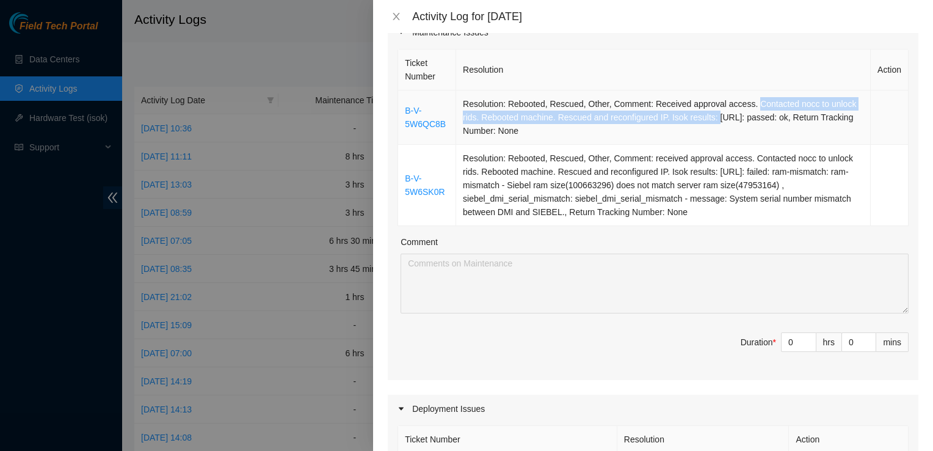
drag, startPoint x: 749, startPoint y: 87, endPoint x: 712, endPoint y: 99, distance: 38.4
click at [712, 99] on td "Resolution: Rebooted, Rescued, Other, Comment: Received approval access. Contac…" at bounding box center [663, 117] width 415 height 54
copy td "Contacted nocc to unlock rids. Rebooted machine. Rescued and reconfigured IP. I…"
drag, startPoint x: 648, startPoint y: 83, endPoint x: 708, endPoint y: 98, distance: 61.6
click at [708, 98] on td "Resolution: Rebooted, Rescued, Other, Comment: Received approval access. Contac…" at bounding box center [663, 117] width 415 height 54
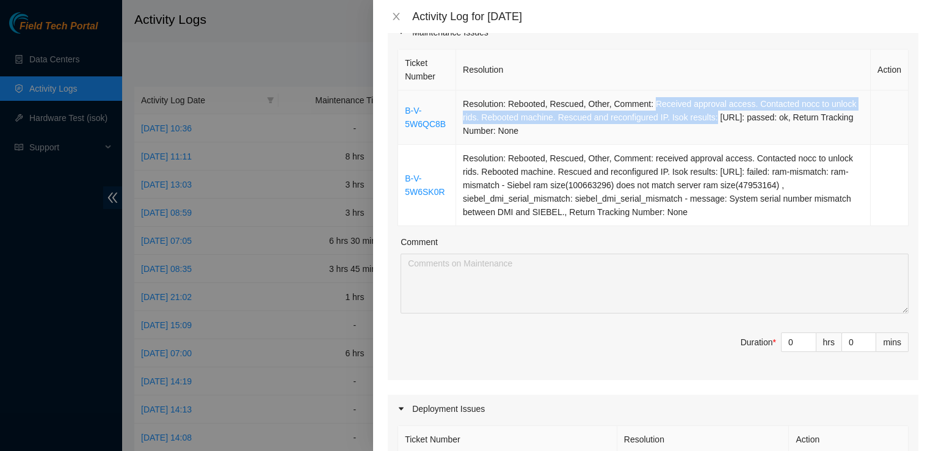
copy td "Received approval access. Contacted nocc to unlock rids. Rebooted machine. Resc…"
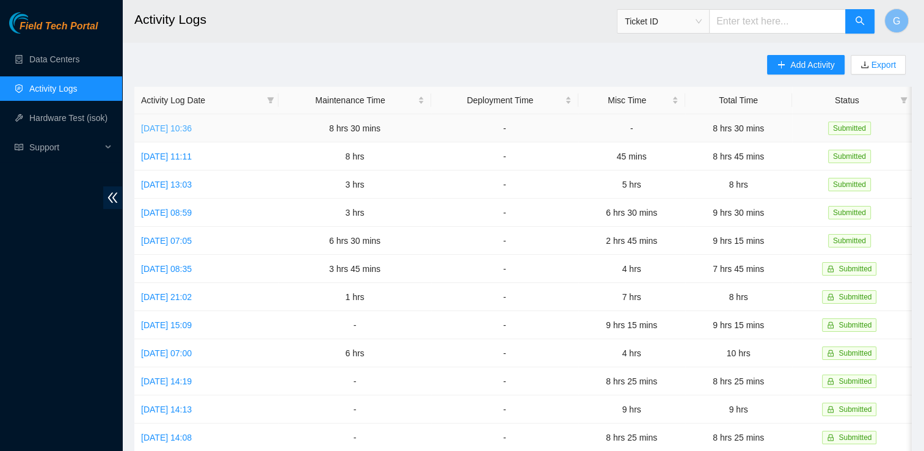
click at [166, 130] on link "[DATE] 10:36" at bounding box center [166, 128] width 51 height 10
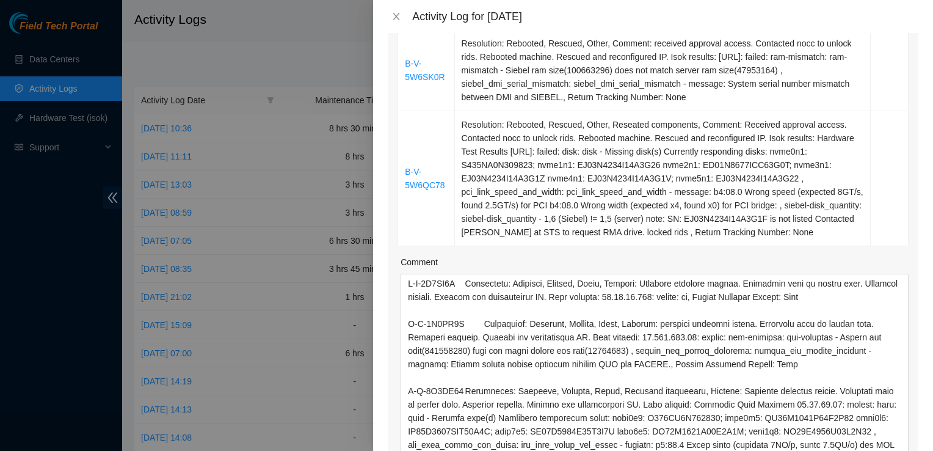
drag, startPoint x: 895, startPoint y: 312, endPoint x: 927, endPoint y: 482, distance: 172.8
click at [927, 450] on html "Field Tech Portal Data Centers Activity Logs Hardware Test (isok) Support Activ…" at bounding box center [466, 225] width 933 height 451
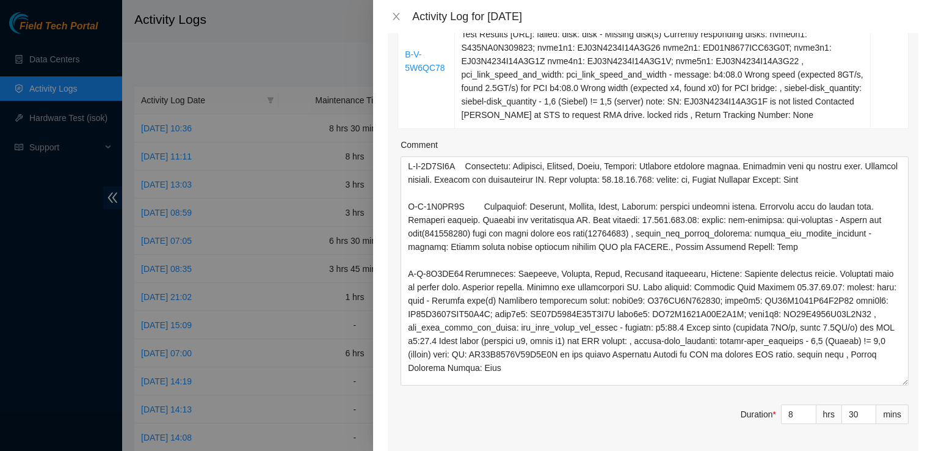
scroll to position [427, 0]
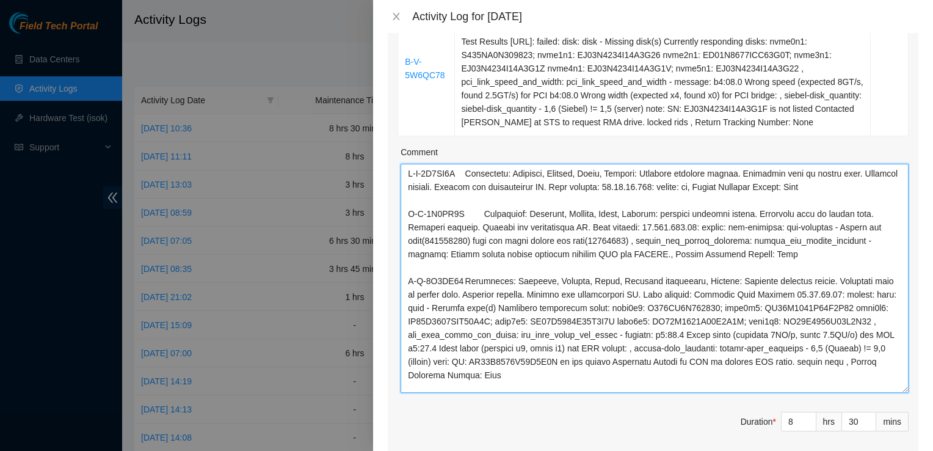
drag, startPoint x: 571, startPoint y: 349, endPoint x: 53, endPoint y: 41, distance: 603.1
click at [53, 41] on div "Activity Log for 24-09-2025 Note: This activity log is for informational purpos…" at bounding box center [466, 225] width 933 height 451
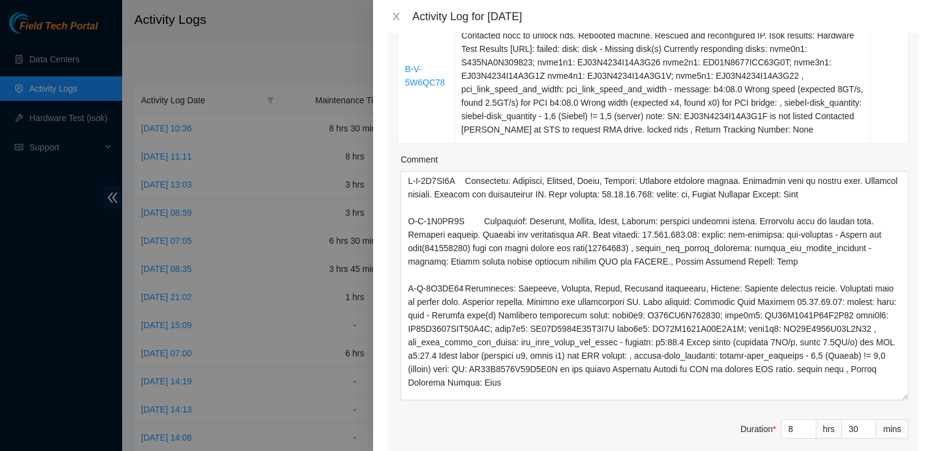
click at [901, 388] on div "Ticket Number Resolution Action B-V-5W6QC8B Resolution: Rebooted, Rescued, Othe…" at bounding box center [653, 147] width 531 height 637
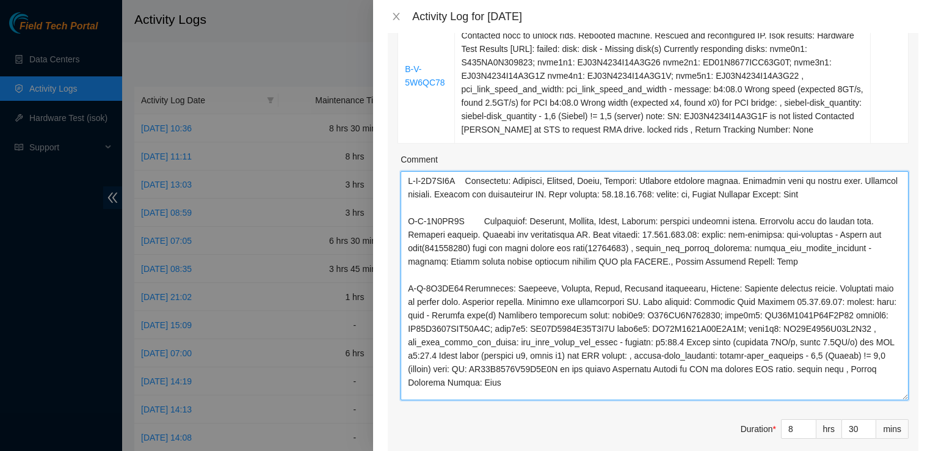
drag, startPoint x: 483, startPoint y: 373, endPoint x: 476, endPoint y: 396, distance: 24.2
click at [483, 375] on textarea "Comment" at bounding box center [655, 285] width 508 height 229
drag, startPoint x: 761, startPoint y: 248, endPoint x: 753, endPoint y: 250, distance: 8.9
click at [753, 250] on textarea "Comment" at bounding box center [655, 285] width 508 height 229
click at [764, 238] on textarea "Comment" at bounding box center [655, 285] width 508 height 229
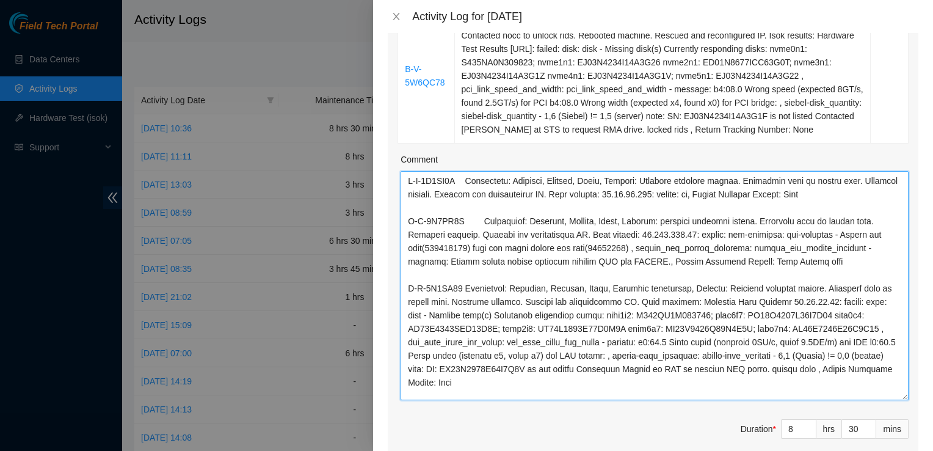
click at [726, 243] on textarea "Comment" at bounding box center [655, 285] width 508 height 229
click at [881, 175] on textarea "Comment" at bounding box center [655, 285] width 508 height 229
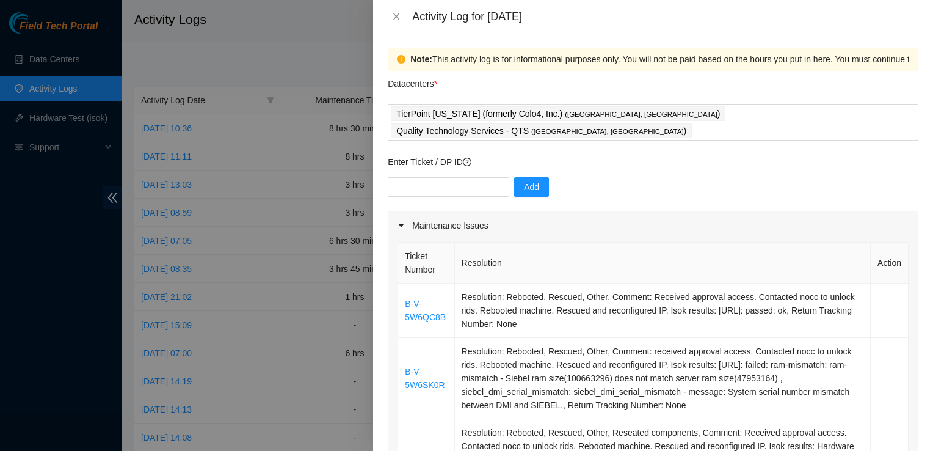
scroll to position [0, 0]
drag, startPoint x: 623, startPoint y: 343, endPoint x: 303, endPoint y: 34, distance: 445.2
click at [303, 34] on div "Activity Log for 24-09-2025 Note: This activity log is for informational purpos…" at bounding box center [466, 225] width 933 height 451
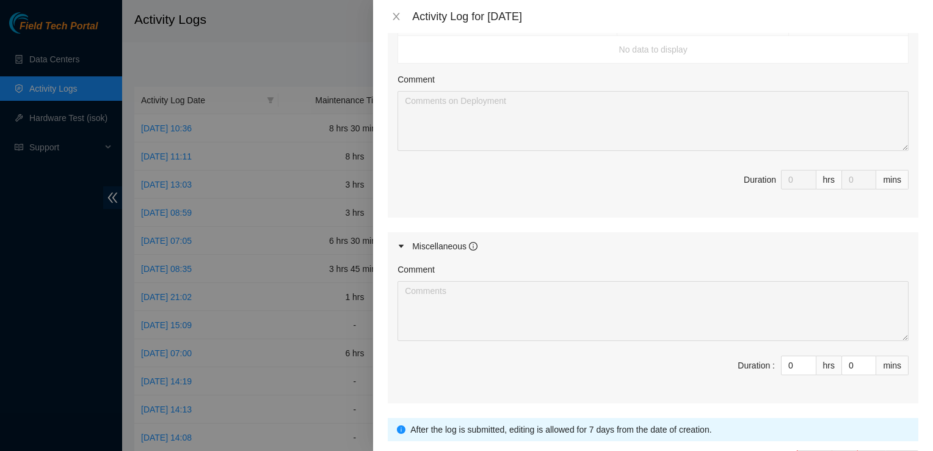
scroll to position [979, 0]
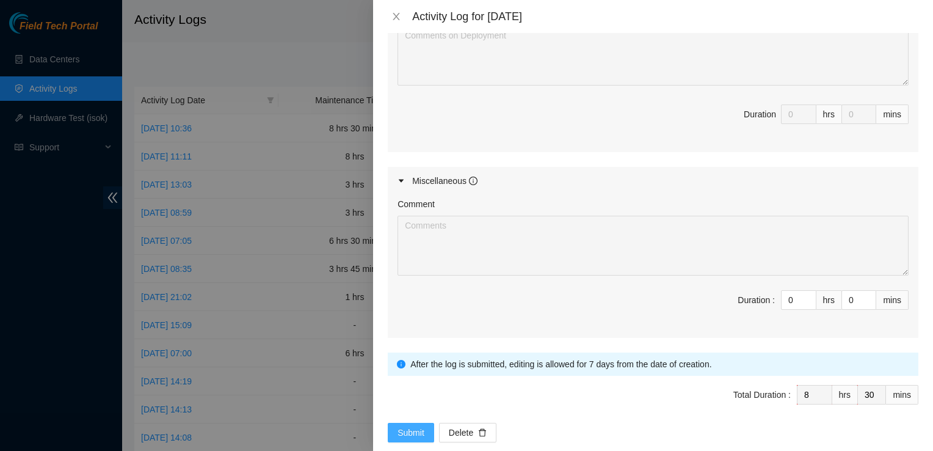
type textarea "B-V-5W6QC8B Resolution: Rebooted, Rescued, Other, Comment: Received approval ac…"
click at [420, 426] on span "Submit" at bounding box center [410, 432] width 27 height 13
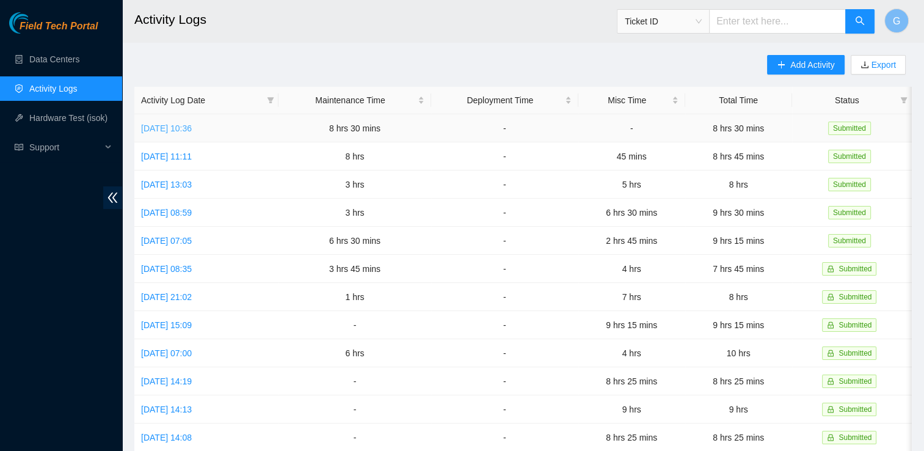
click at [192, 130] on link "[DATE] 10:36" at bounding box center [166, 128] width 51 height 10
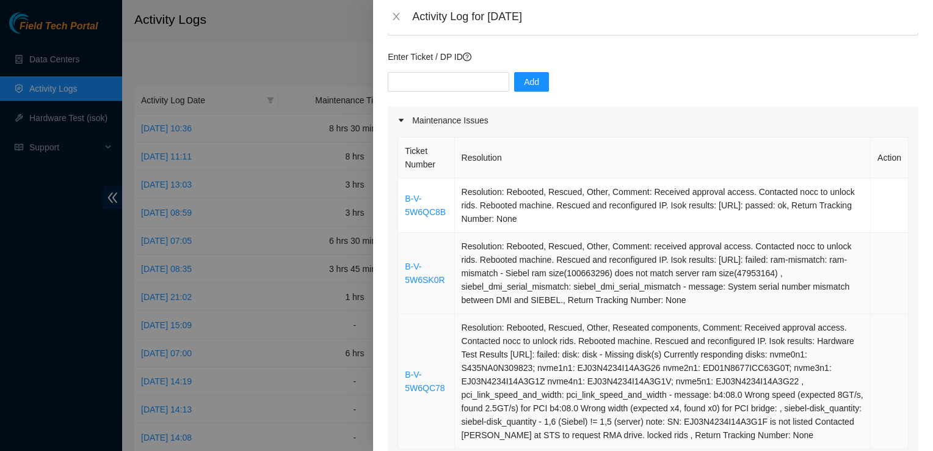
scroll to position [104, 0]
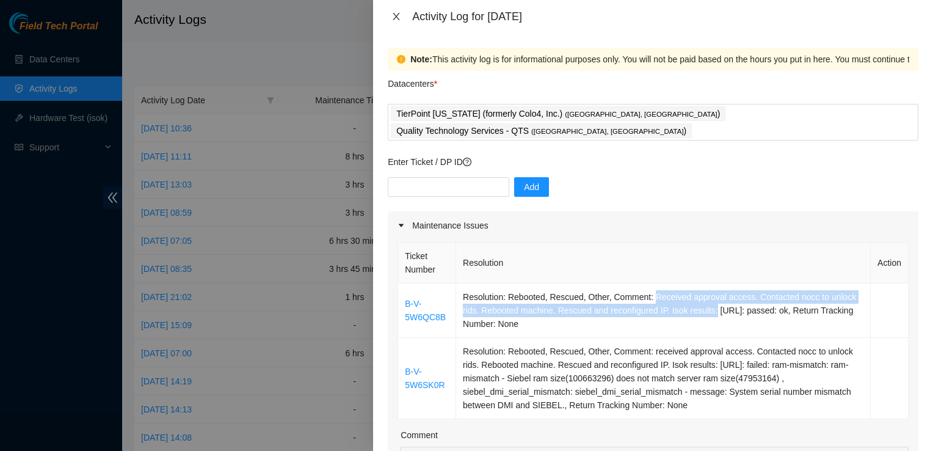
click at [398, 16] on icon "close" at bounding box center [396, 17] width 10 height 10
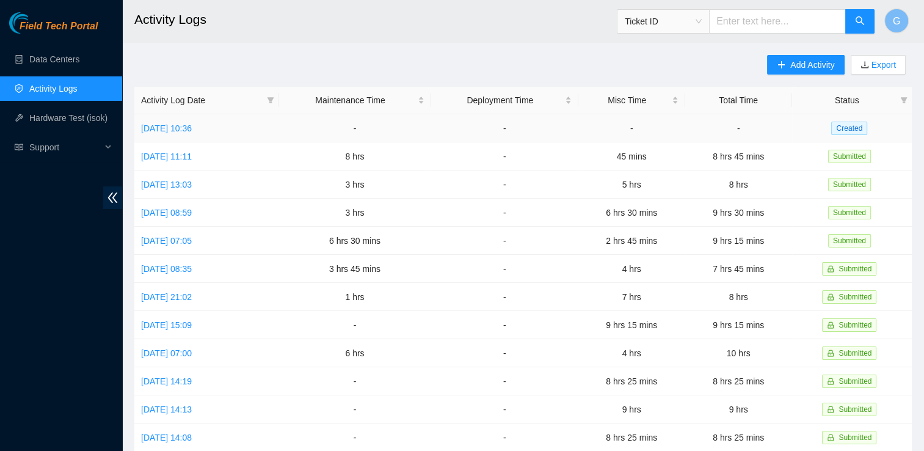
click at [187, 134] on td "[DATE] 10:36" at bounding box center [206, 128] width 144 height 28
click at [192, 123] on link "[DATE] 10:36" at bounding box center [166, 128] width 51 height 10
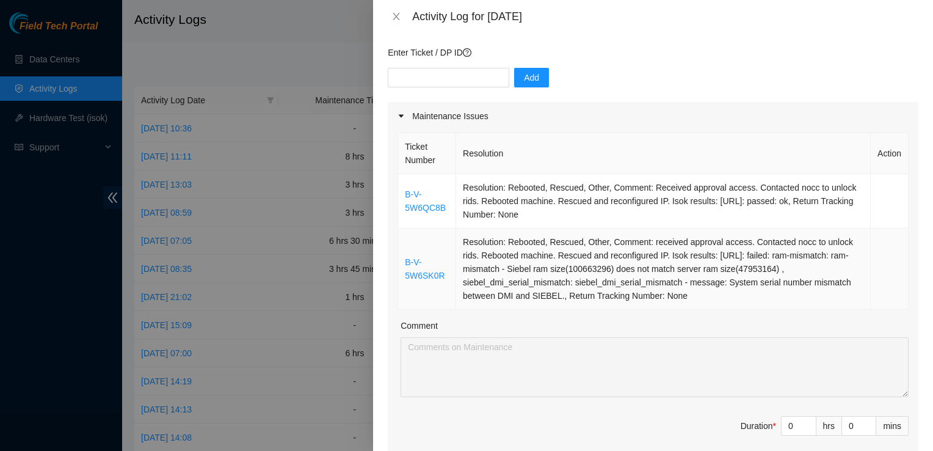
scroll to position [107, 0]
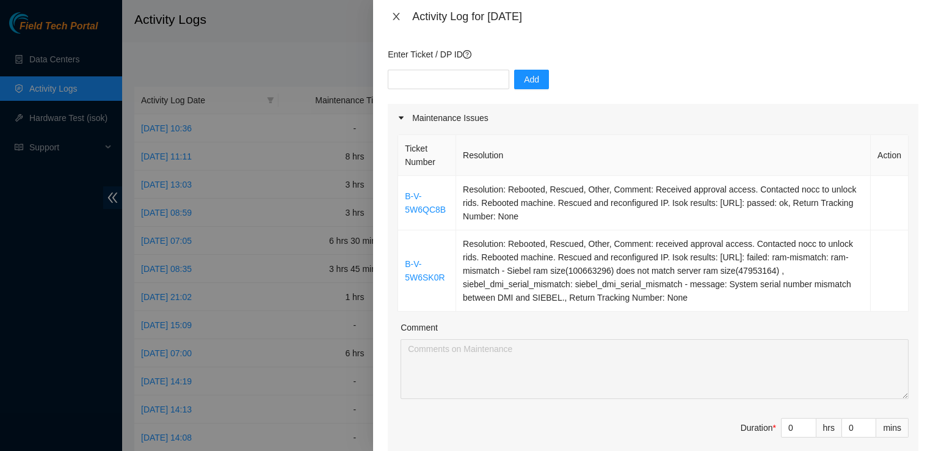
click at [398, 13] on icon "close" at bounding box center [396, 16] width 7 height 7
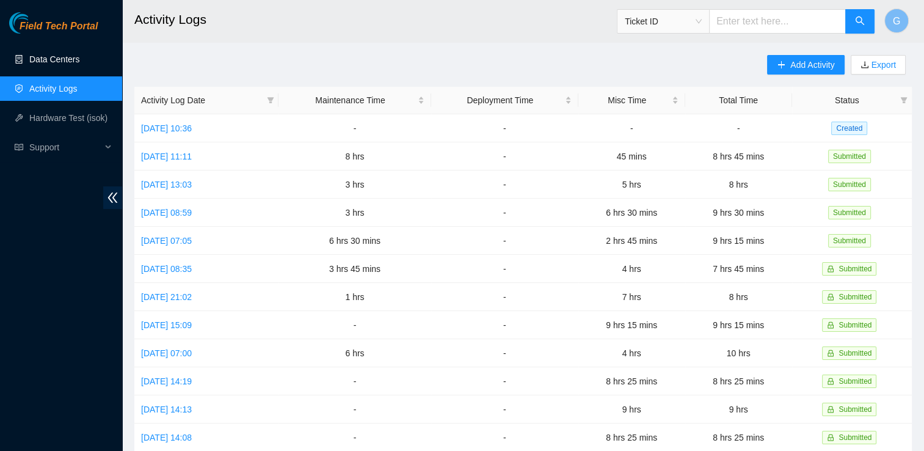
click at [79, 57] on link "Data Centers" at bounding box center [54, 59] width 50 height 10
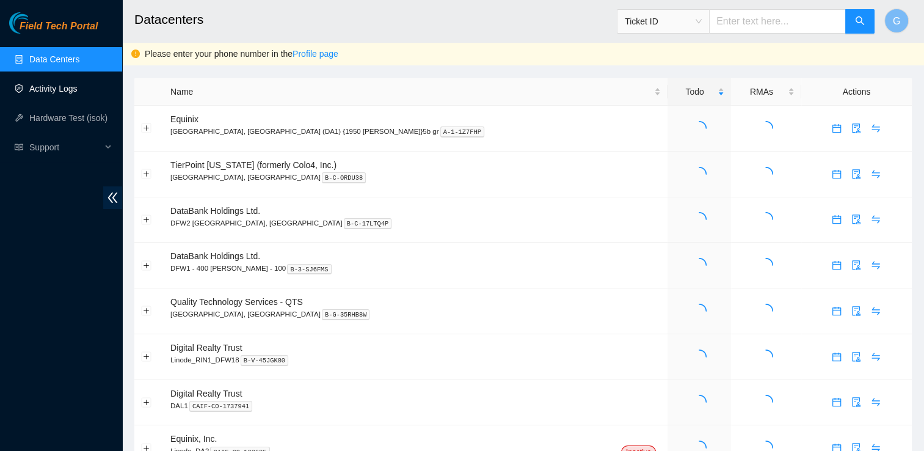
click at [59, 93] on link "Activity Logs" at bounding box center [53, 89] width 48 height 10
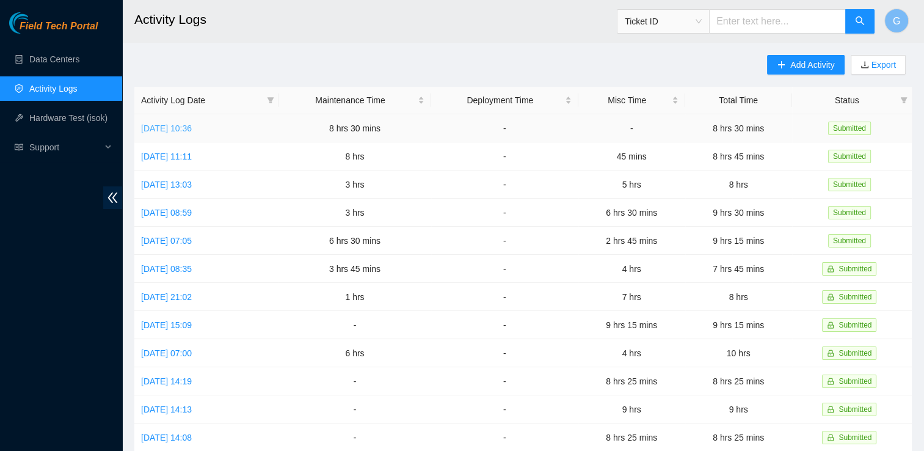
click at [192, 128] on link "[DATE] 10:36" at bounding box center [166, 128] width 51 height 10
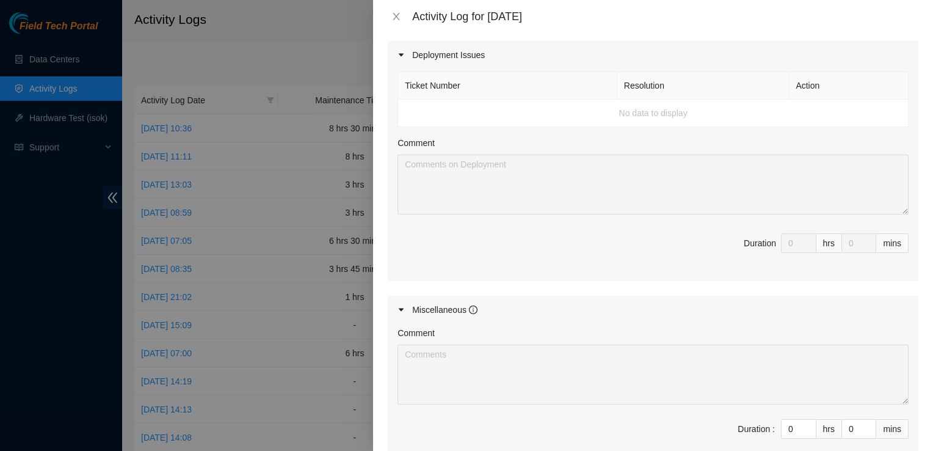
scroll to position [548, 0]
drag, startPoint x: 606, startPoint y: 184, endPoint x: 335, endPoint y: 54, distance: 300.7
click at [335, 54] on div at bounding box center [466, 225] width 933 height 451
click at [400, 13] on icon "close" at bounding box center [396, 17] width 10 height 10
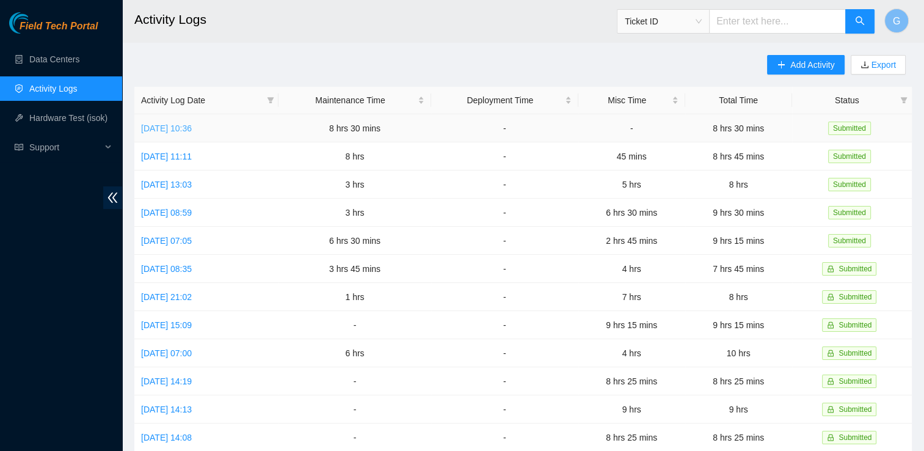
click at [192, 129] on link "[DATE] 10:36" at bounding box center [166, 128] width 51 height 10
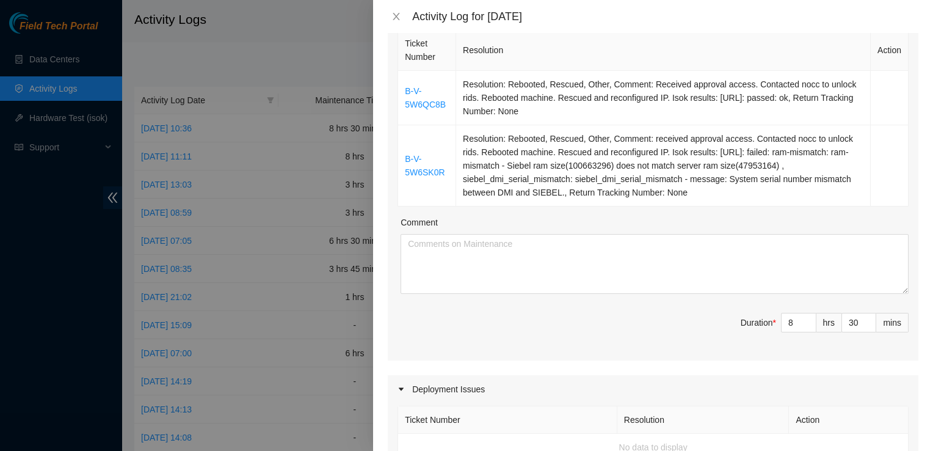
scroll to position [212, 0]
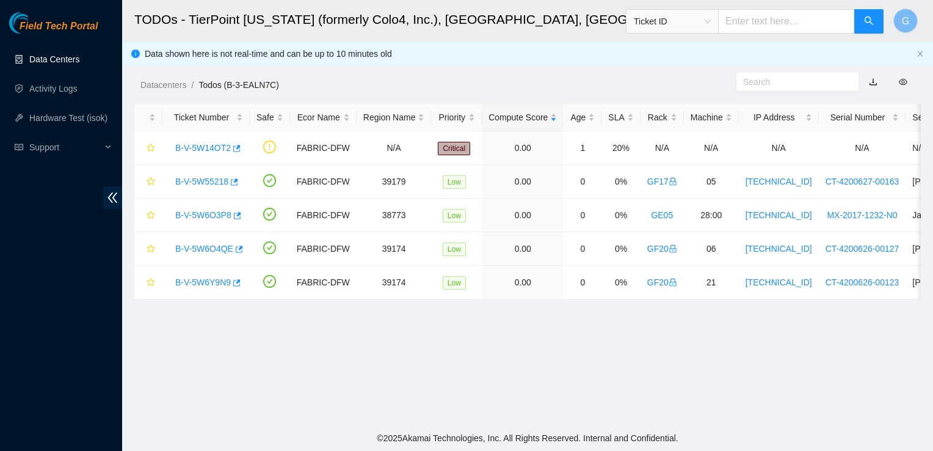
click at [59, 54] on link "Data Centers" at bounding box center [54, 59] width 50 height 10
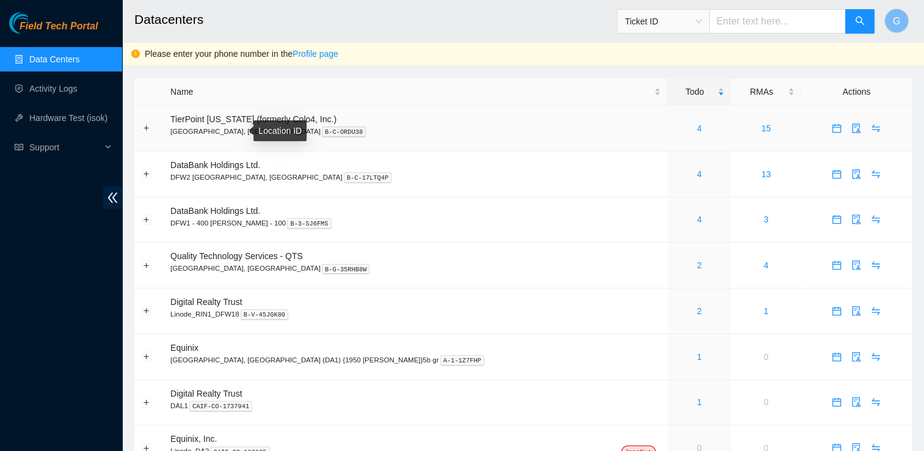
click at [322, 129] on kbd "B-C-ORDU38" at bounding box center [344, 131] width 44 height 11
click at [60, 84] on link "Activity Logs" at bounding box center [53, 89] width 48 height 10
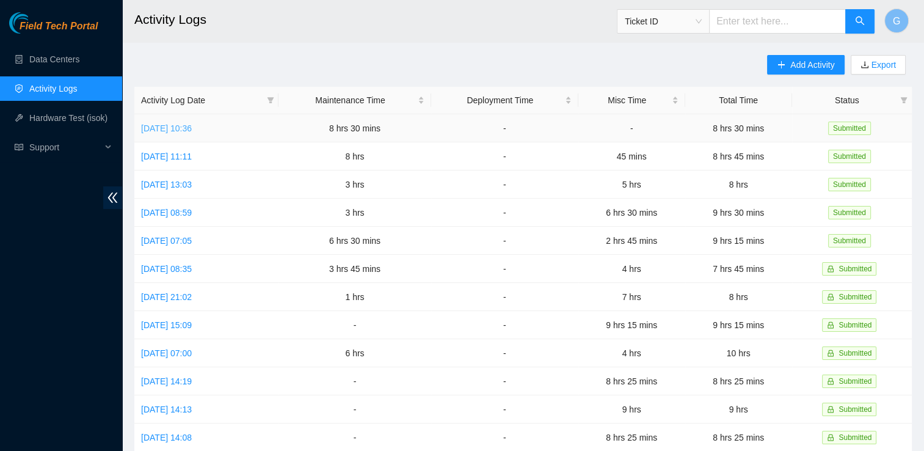
click at [189, 128] on link "[DATE] 10:36" at bounding box center [166, 128] width 51 height 10
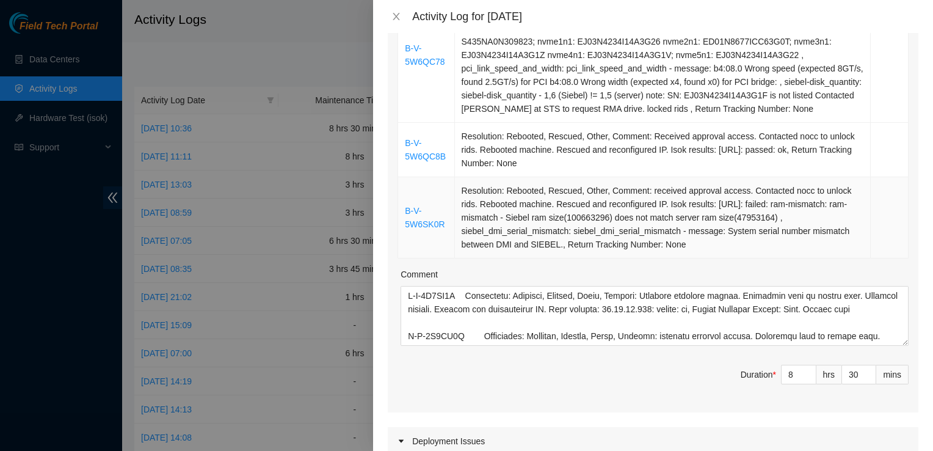
scroll to position [297, 0]
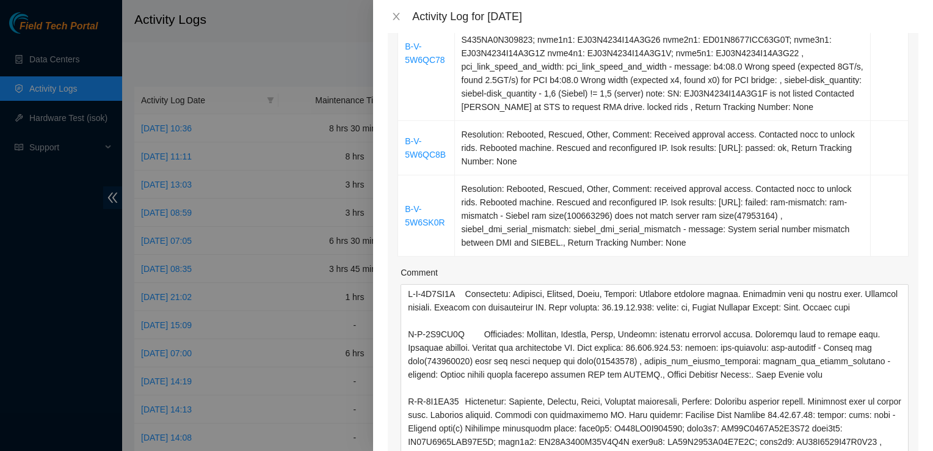
drag, startPoint x: 895, startPoint y: 322, endPoint x: 912, endPoint y: 458, distance: 136.5
click at [912, 450] on html "Field Tech Portal Data Centers Activity Logs Hardware Test (isok) Support Activ…" at bounding box center [466, 225] width 933 height 451
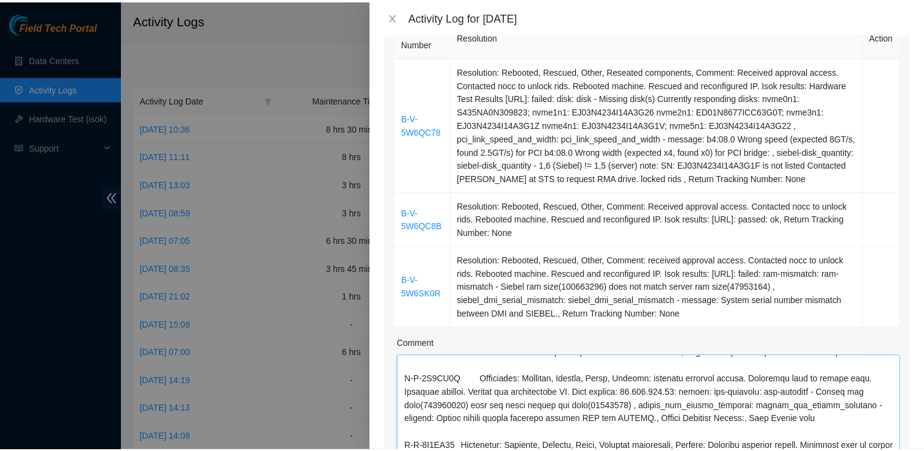
scroll to position [0, 0]
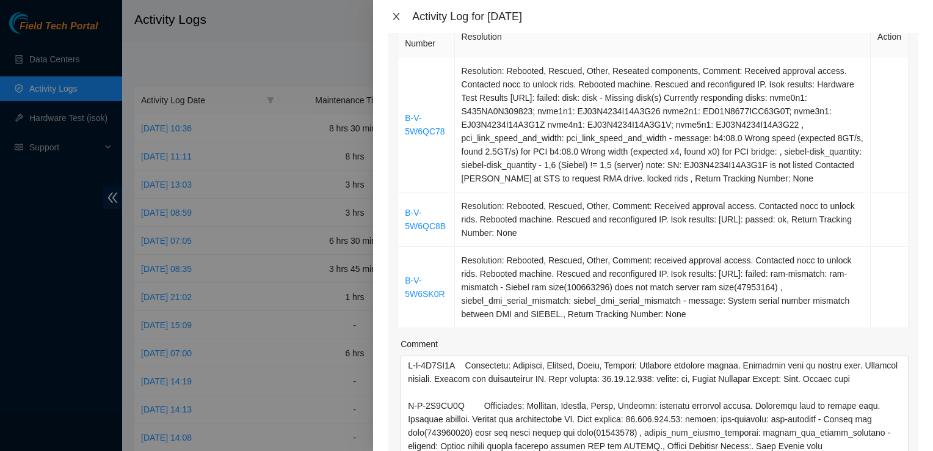
click at [396, 21] on icon "close" at bounding box center [396, 17] width 10 height 10
